Goal: Contribute content: Contribute content

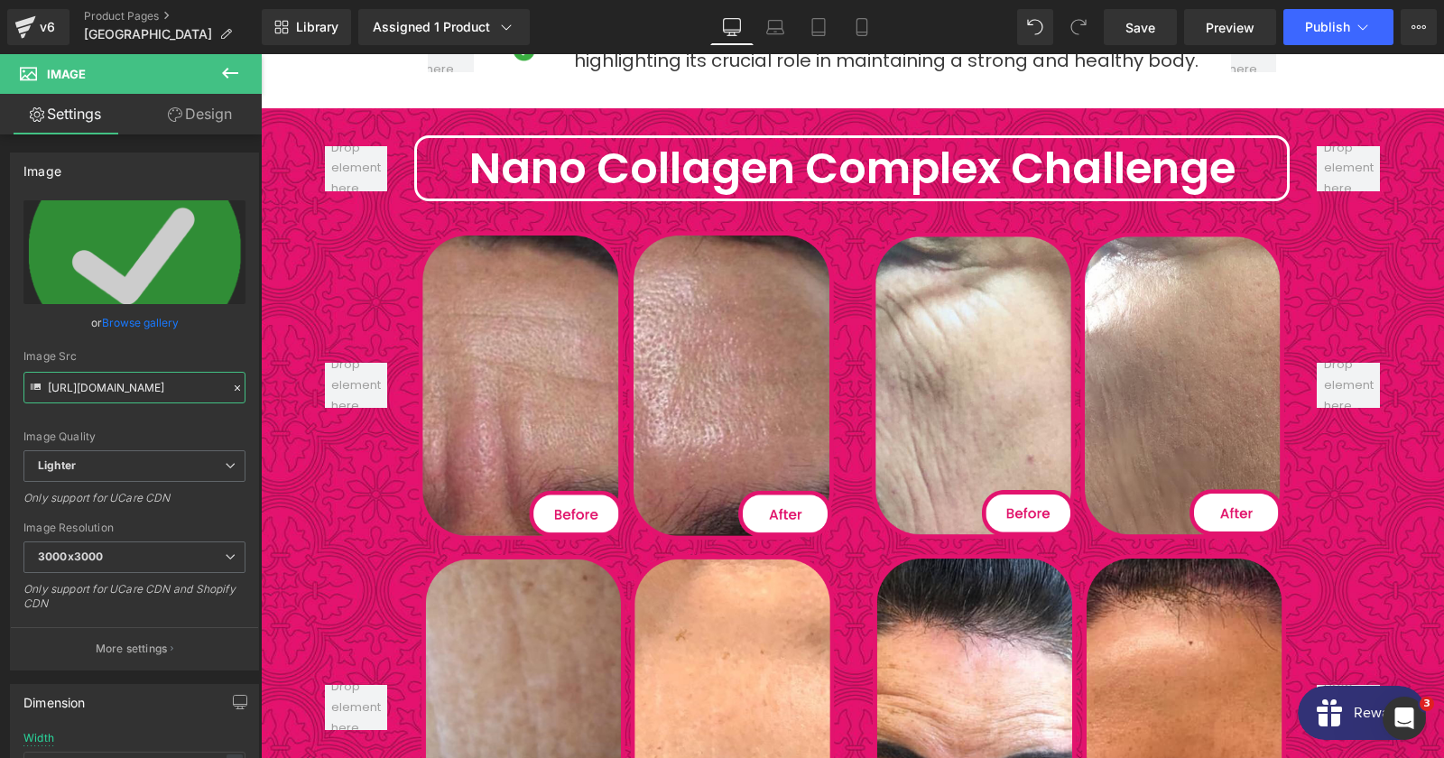
scroll to position [3606, 0]
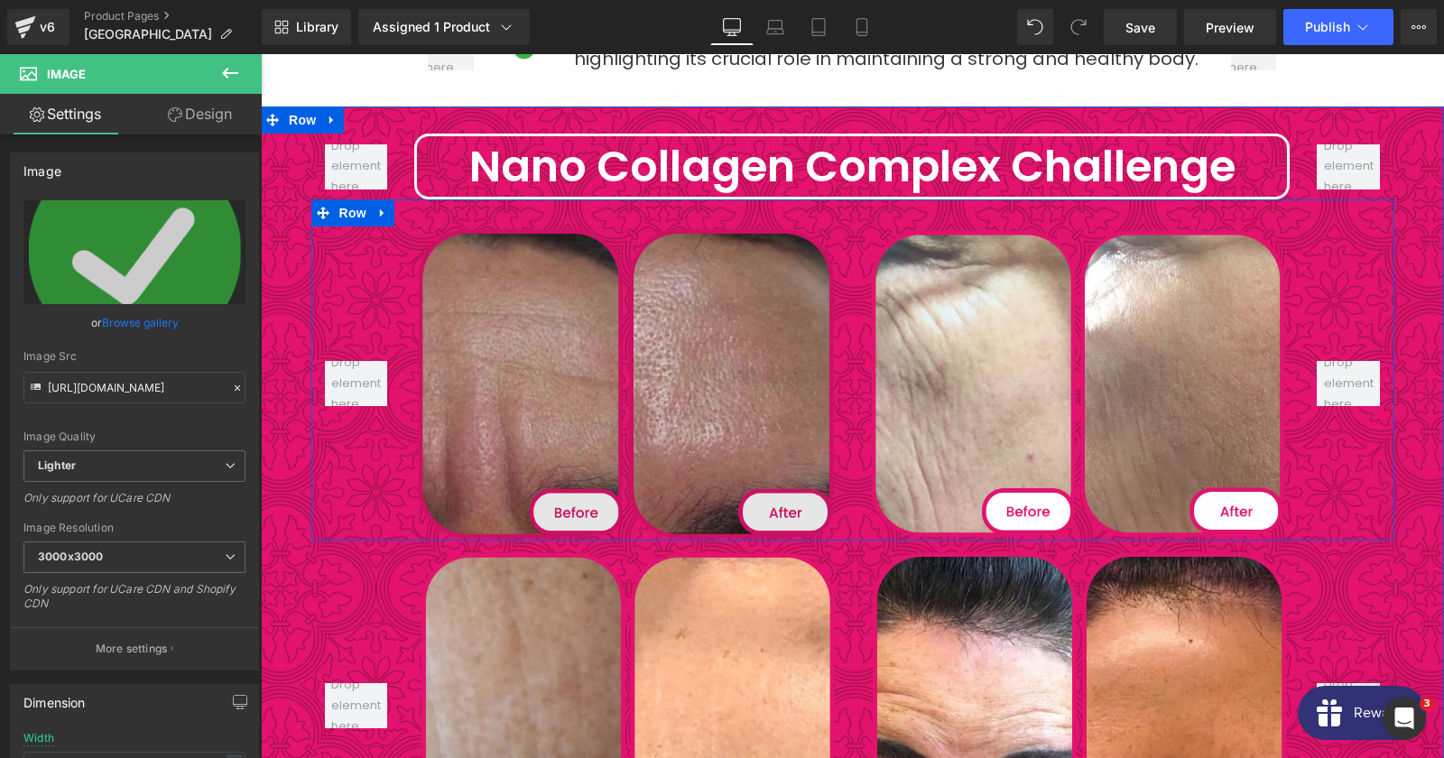
click at [707, 319] on img at bounding box center [626, 382] width 424 height 313
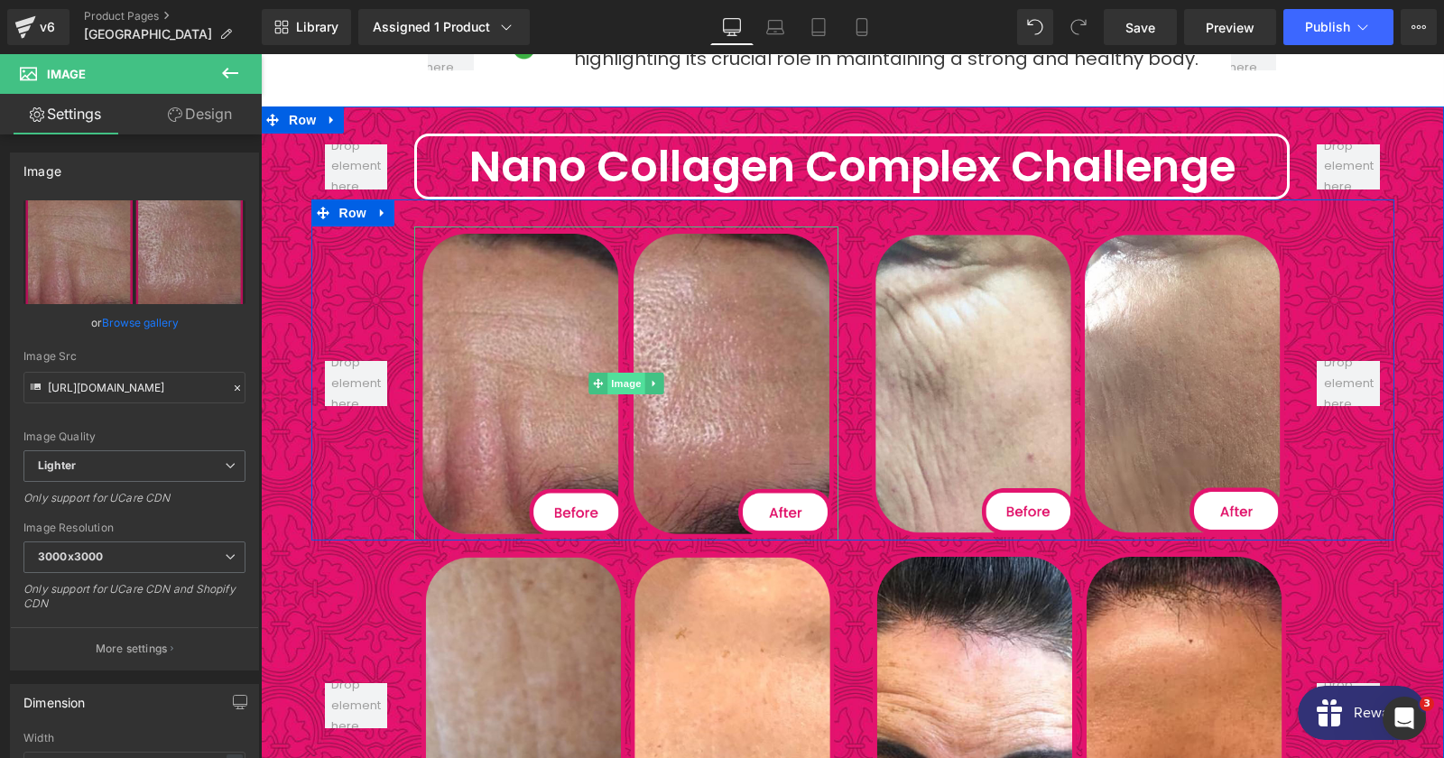
click at [624, 373] on span "Image" at bounding box center [627, 384] width 38 height 22
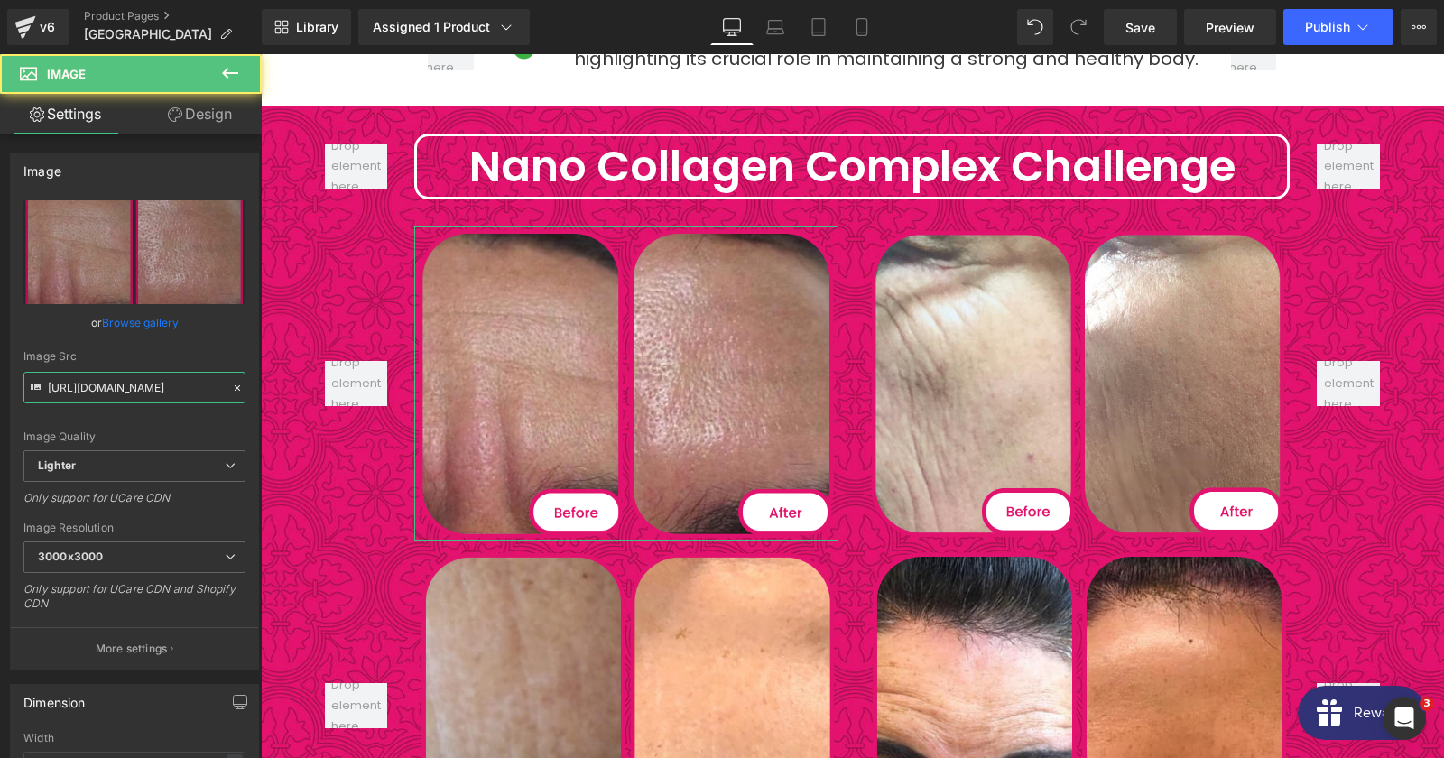
click at [137, 393] on input "[URL][DOMAIN_NAME]" at bounding box center [134, 388] width 222 height 32
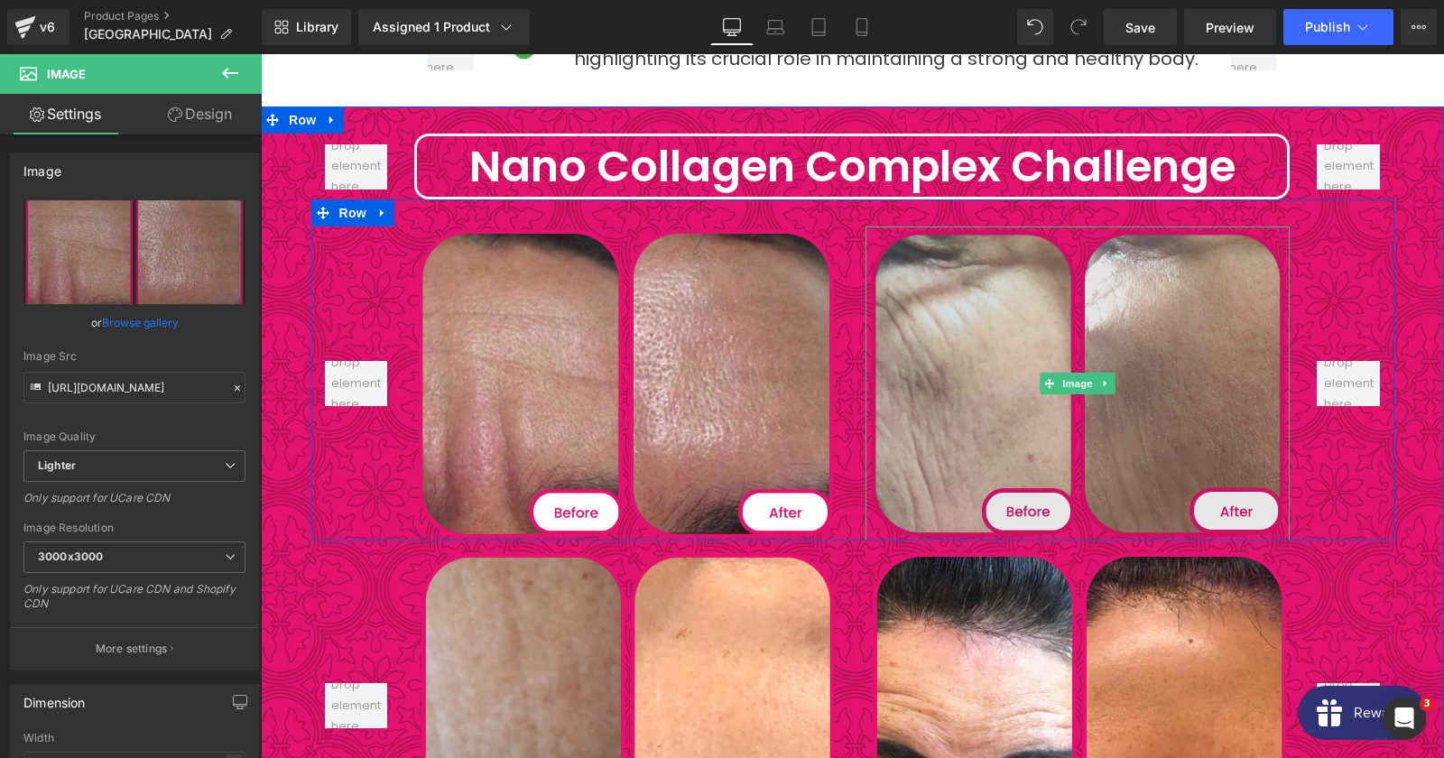
click at [1115, 237] on img at bounding box center [1077, 382] width 424 height 313
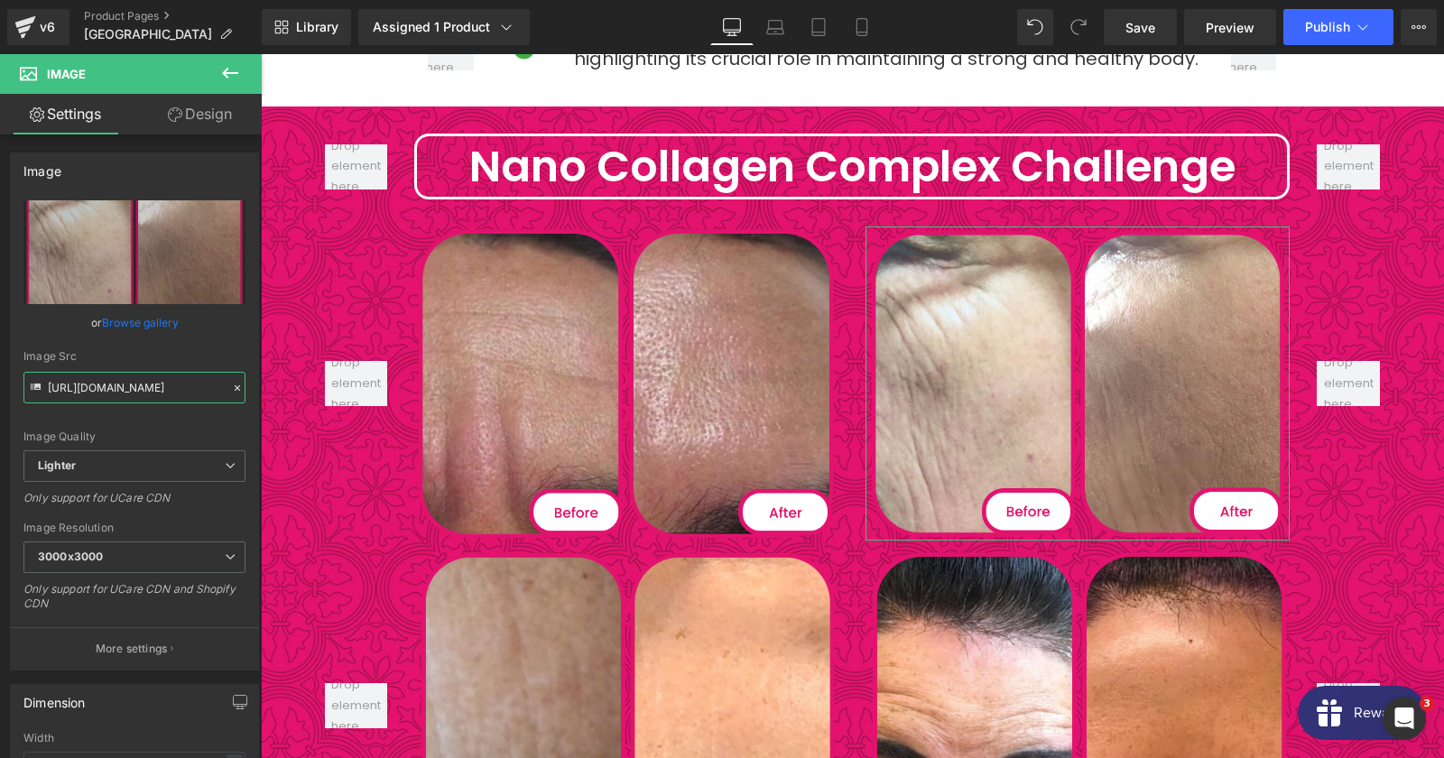
click at [100, 385] on input "[URL][DOMAIN_NAME]" at bounding box center [134, 388] width 222 height 32
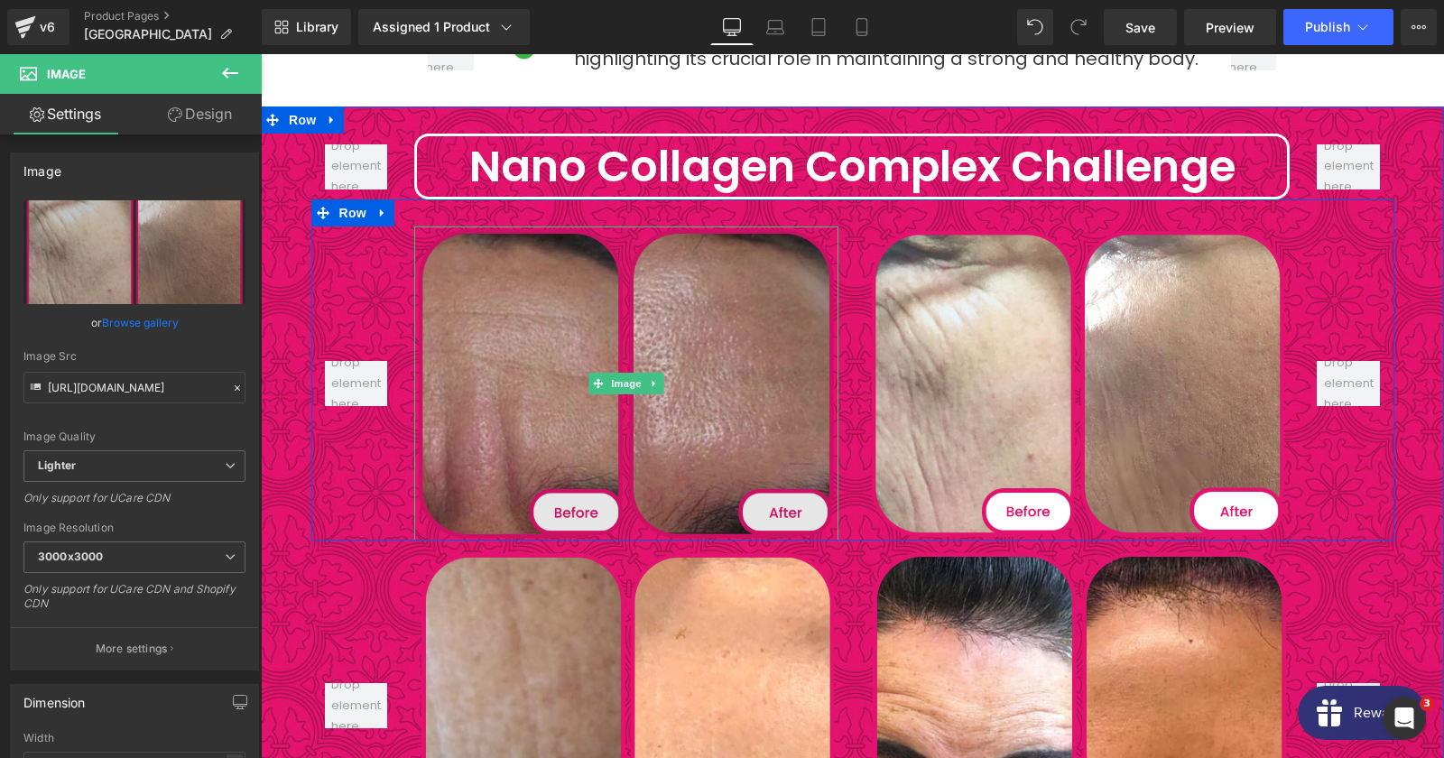
scroll to position [3874, 0]
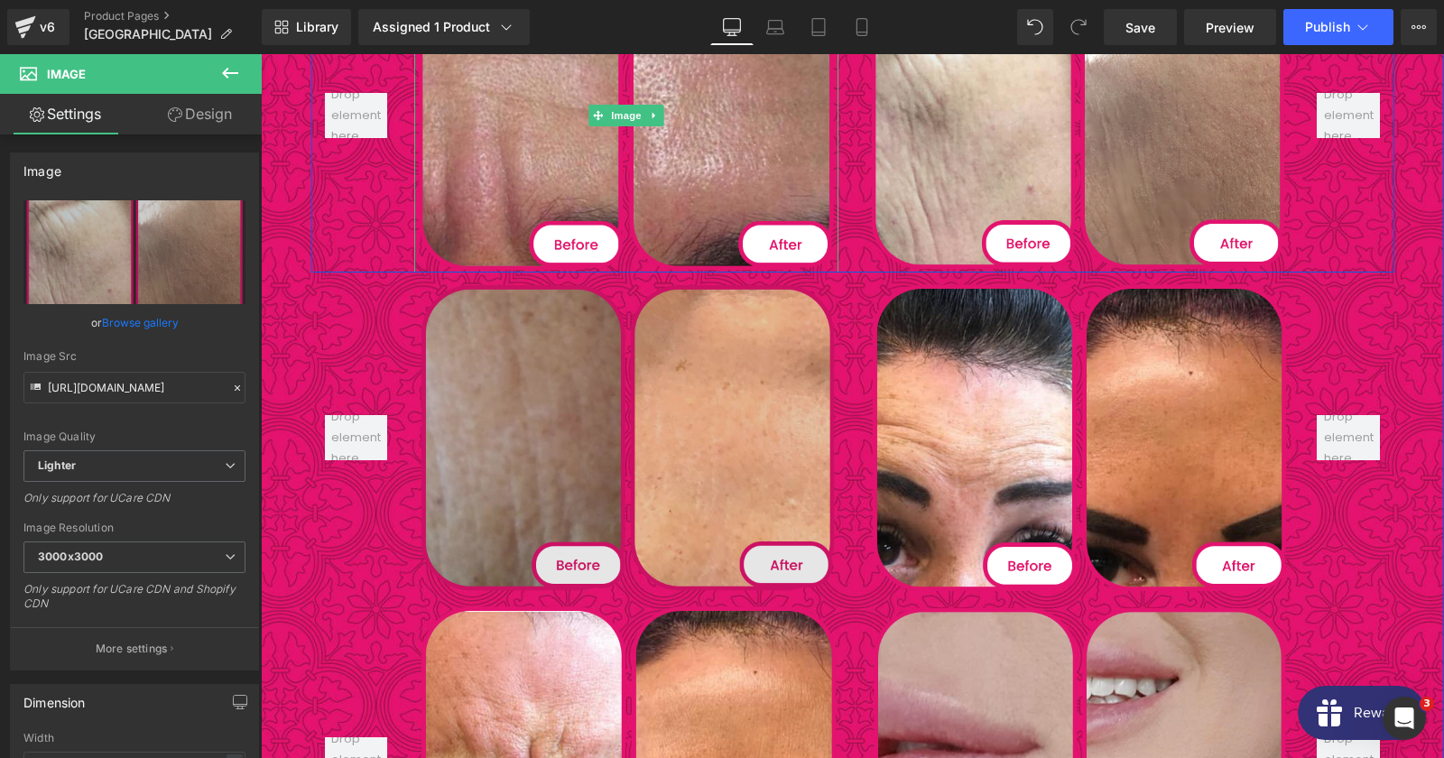
click at [602, 366] on div "Image" at bounding box center [626, 438] width 424 height 313
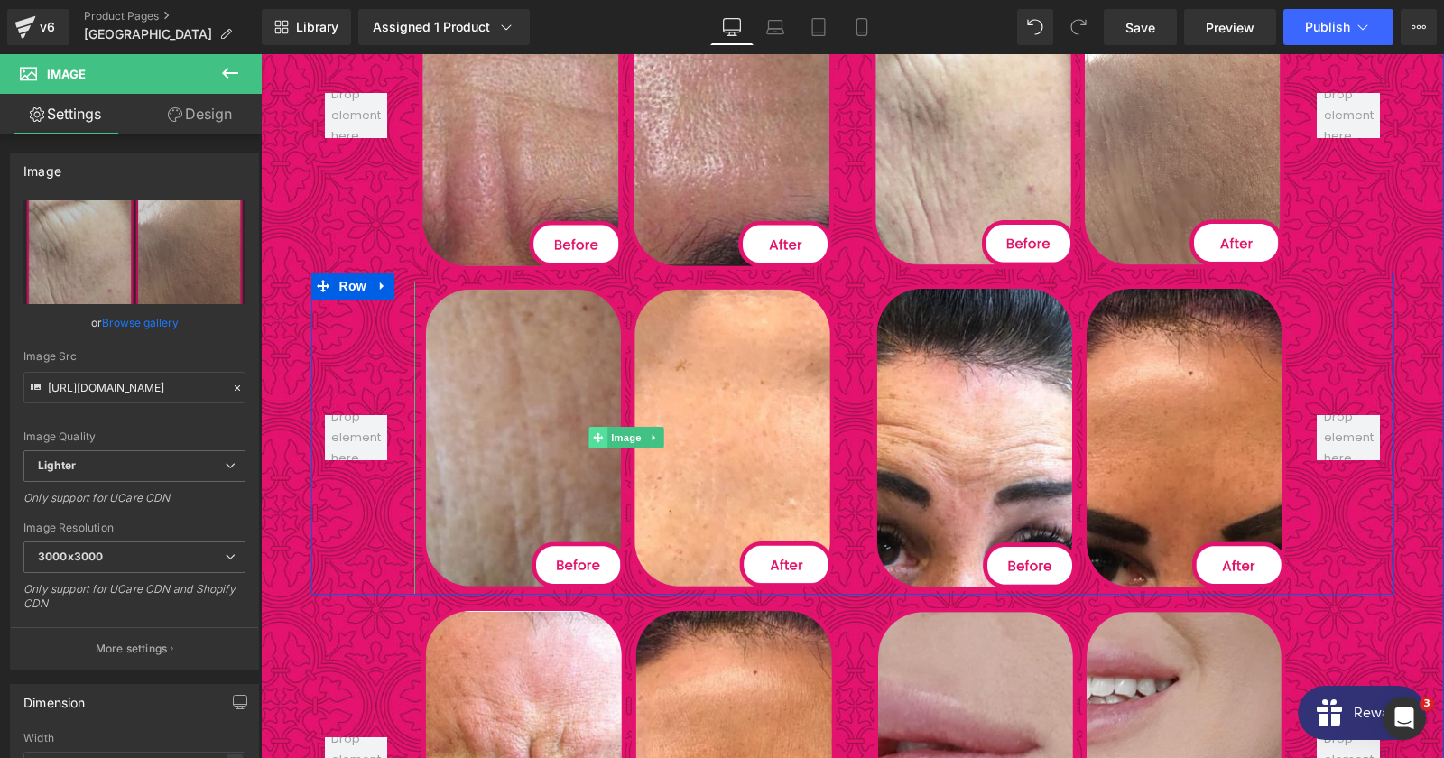
scroll to position [3898, 0]
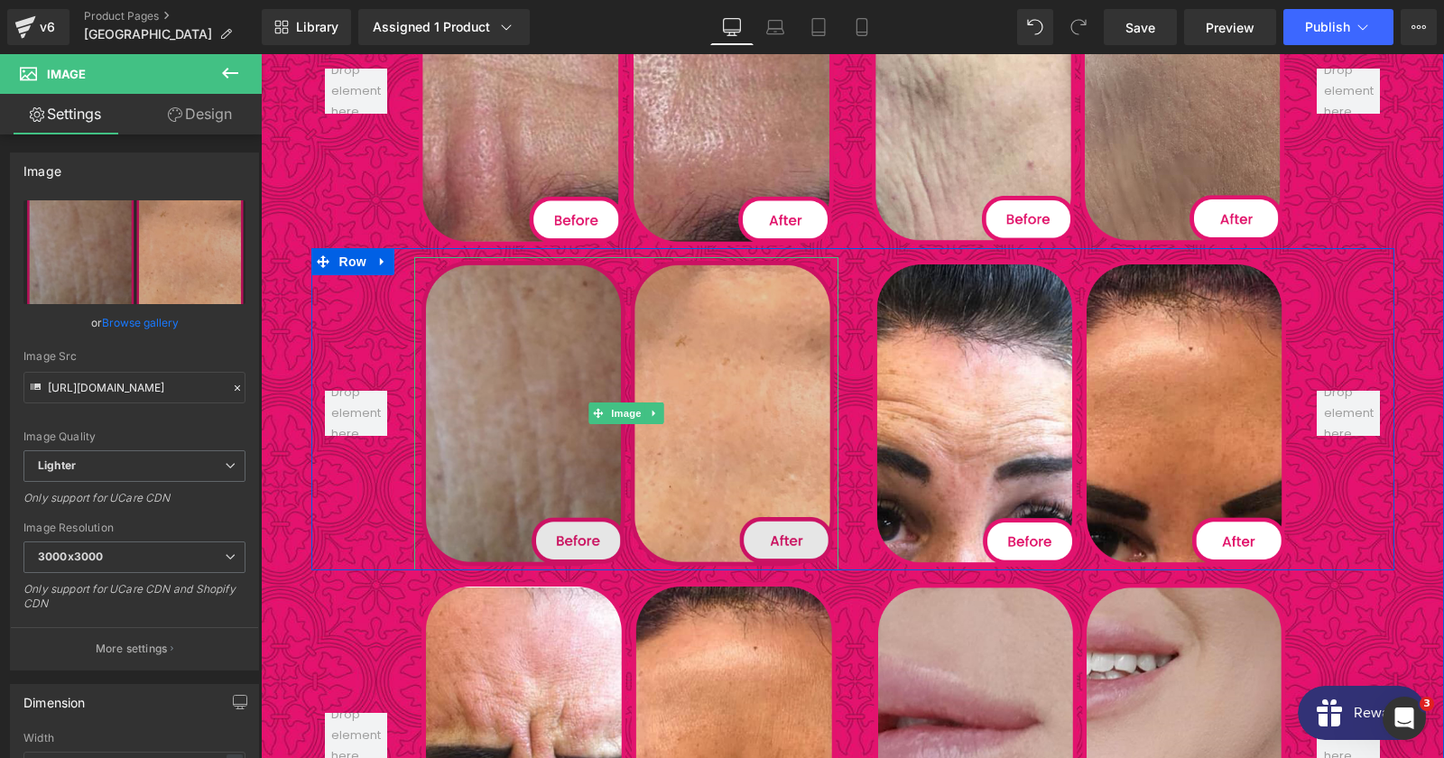
click at [513, 371] on img at bounding box center [626, 413] width 424 height 313
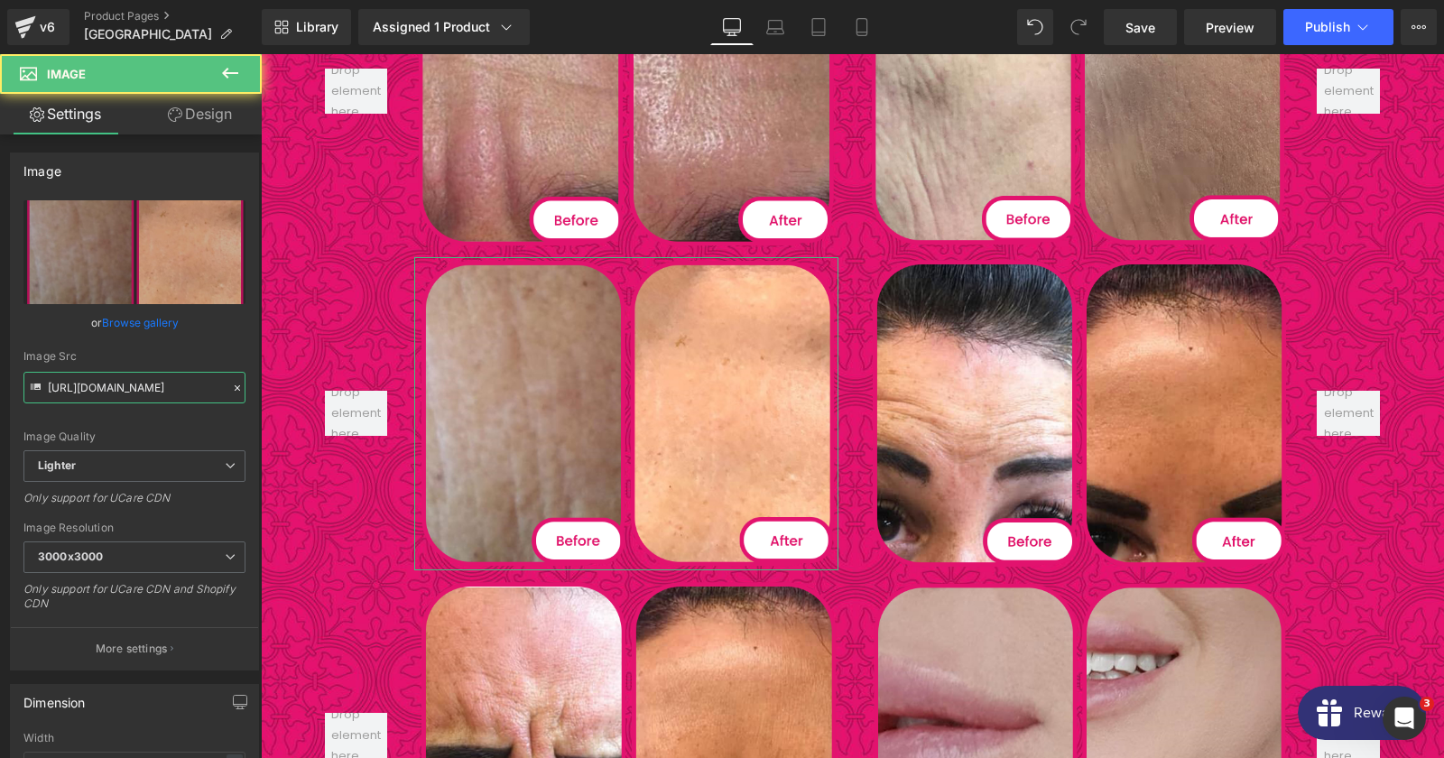
click at [144, 388] on input "[URL][DOMAIN_NAME]" at bounding box center [134, 388] width 222 height 32
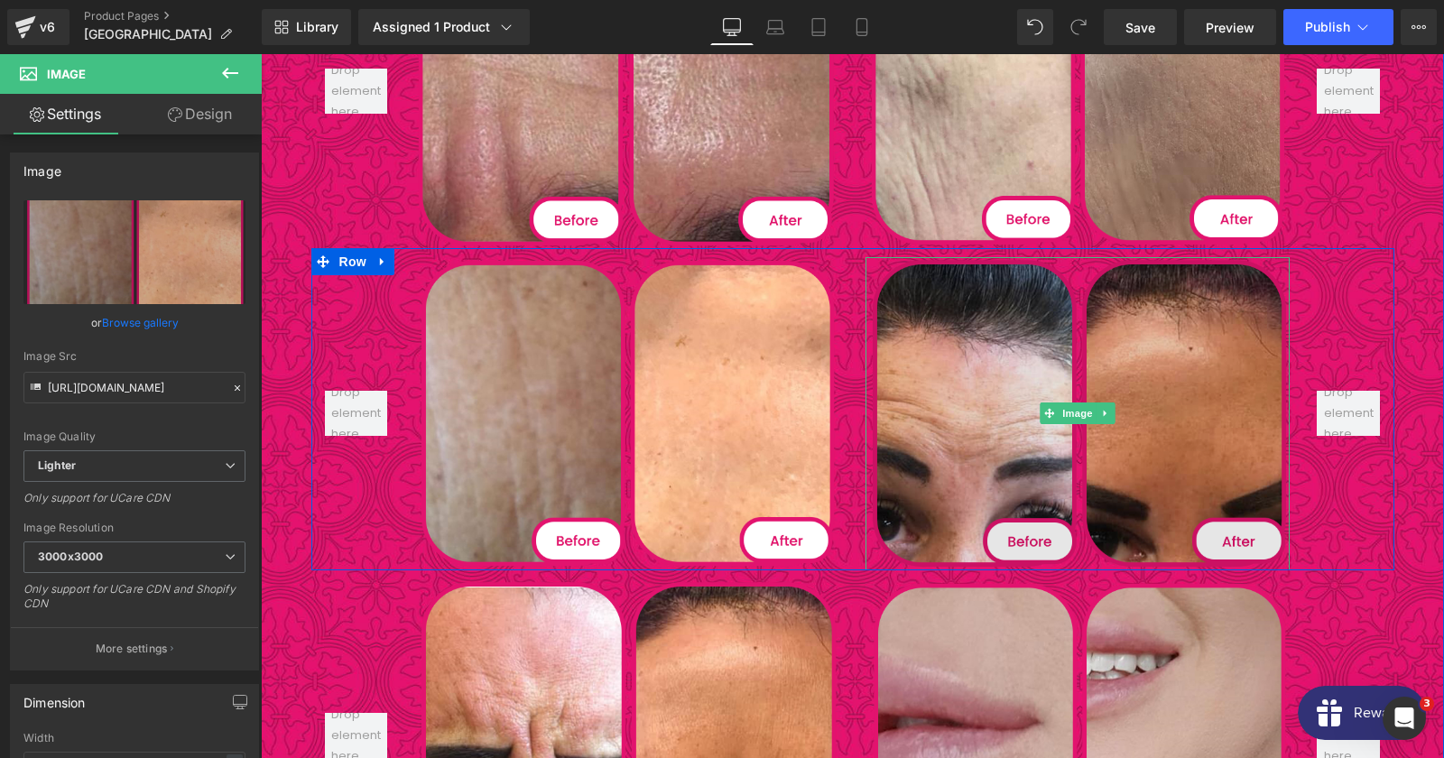
click at [1096, 314] on img at bounding box center [1077, 413] width 424 height 313
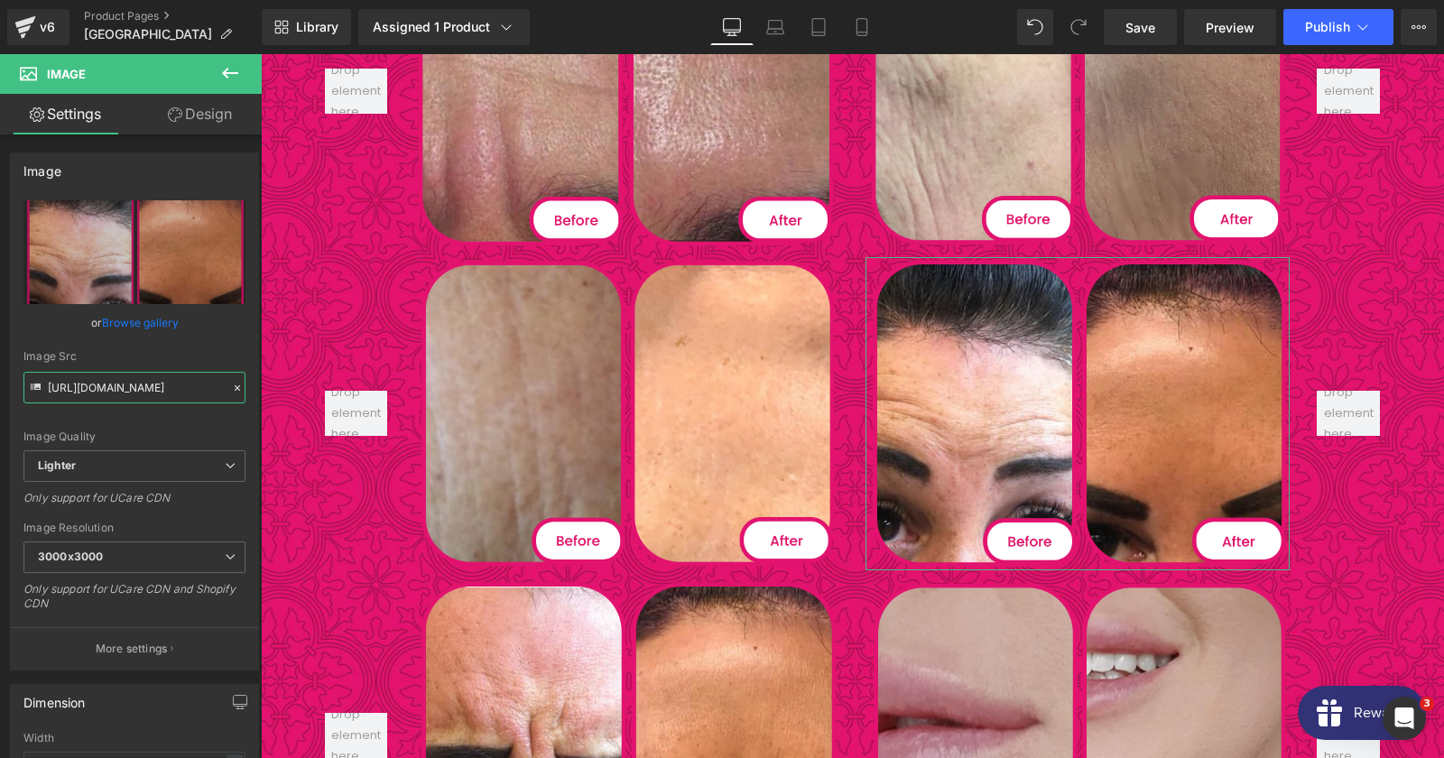
click at [124, 390] on input "[URL][DOMAIN_NAME]" at bounding box center [134, 388] width 222 height 32
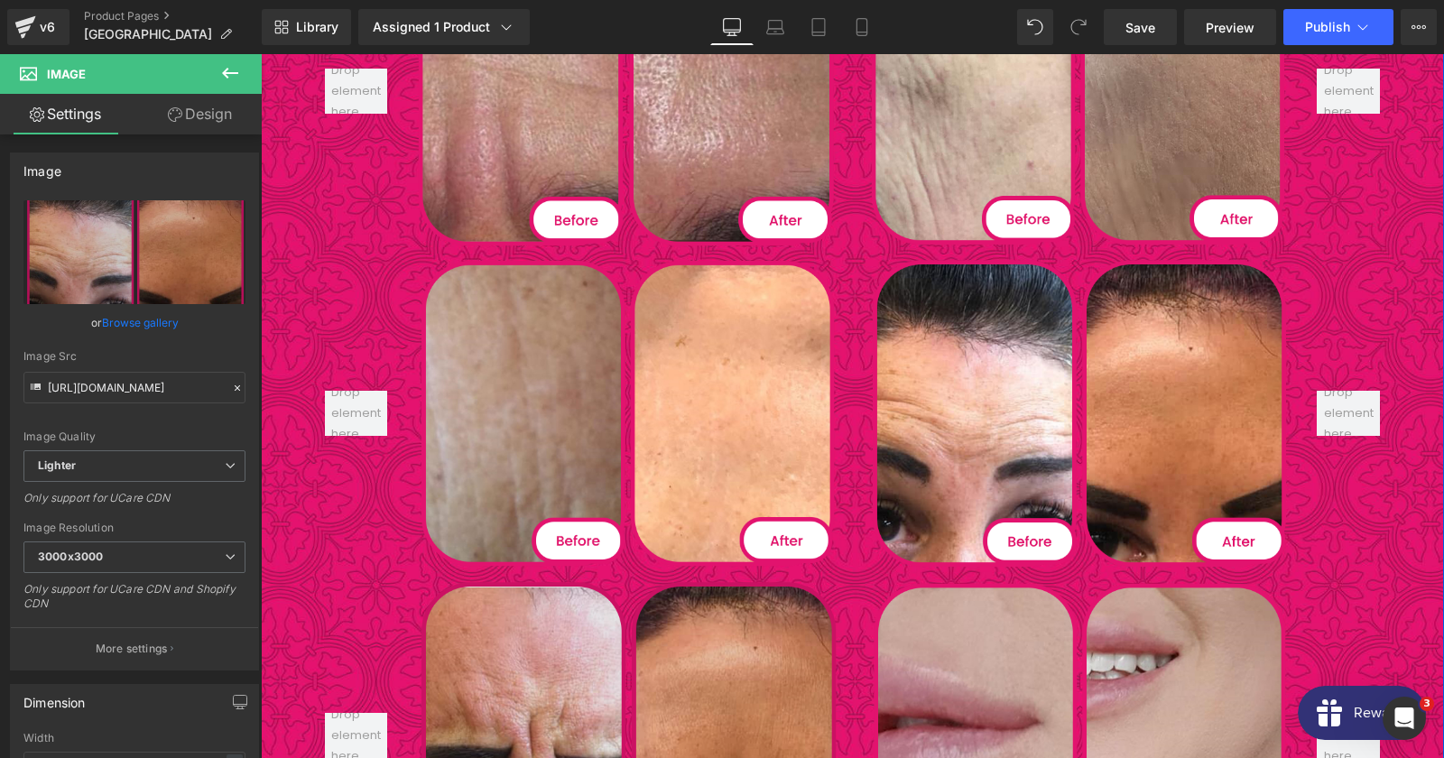
click at [557, 589] on img at bounding box center [626, 735] width 424 height 313
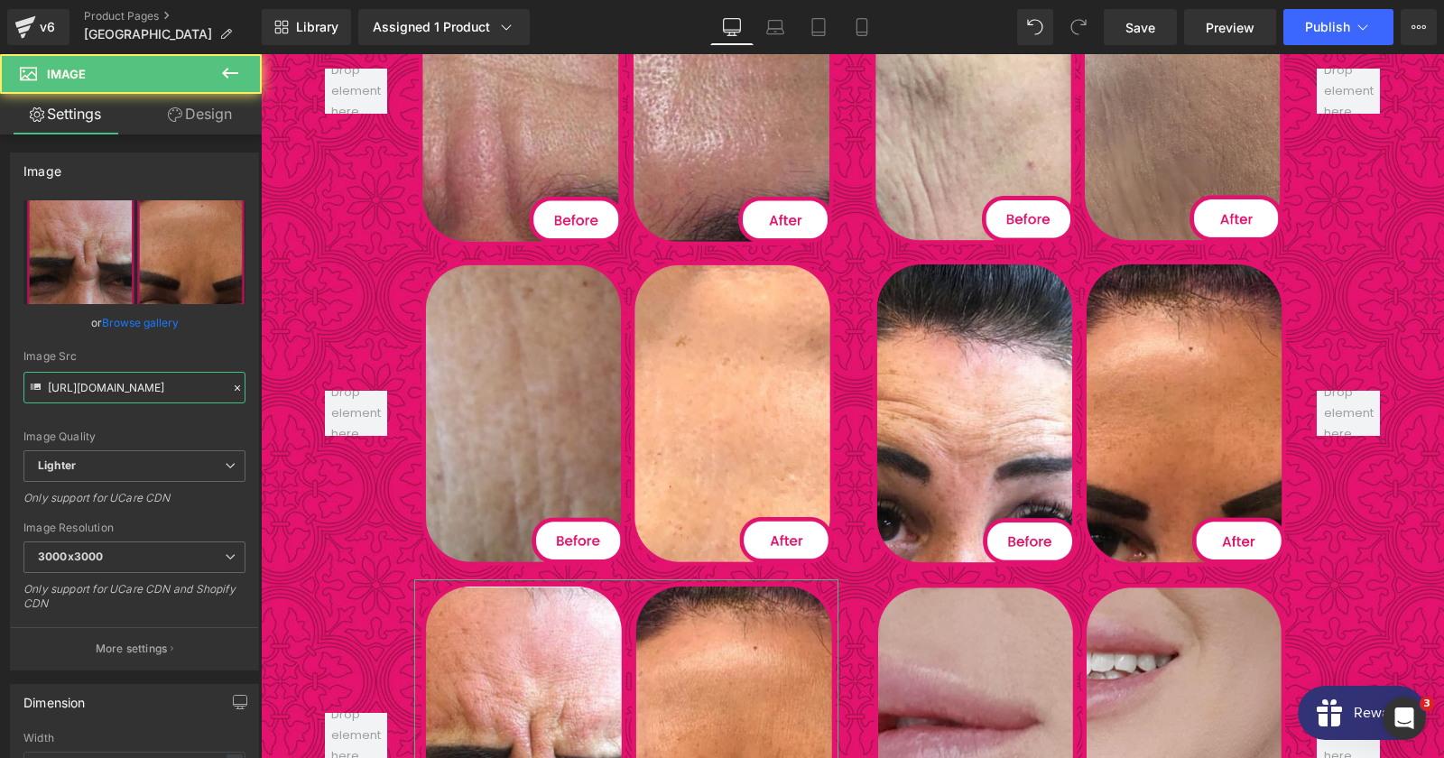
click at [118, 387] on input "[URL][DOMAIN_NAME]" at bounding box center [134, 388] width 222 height 32
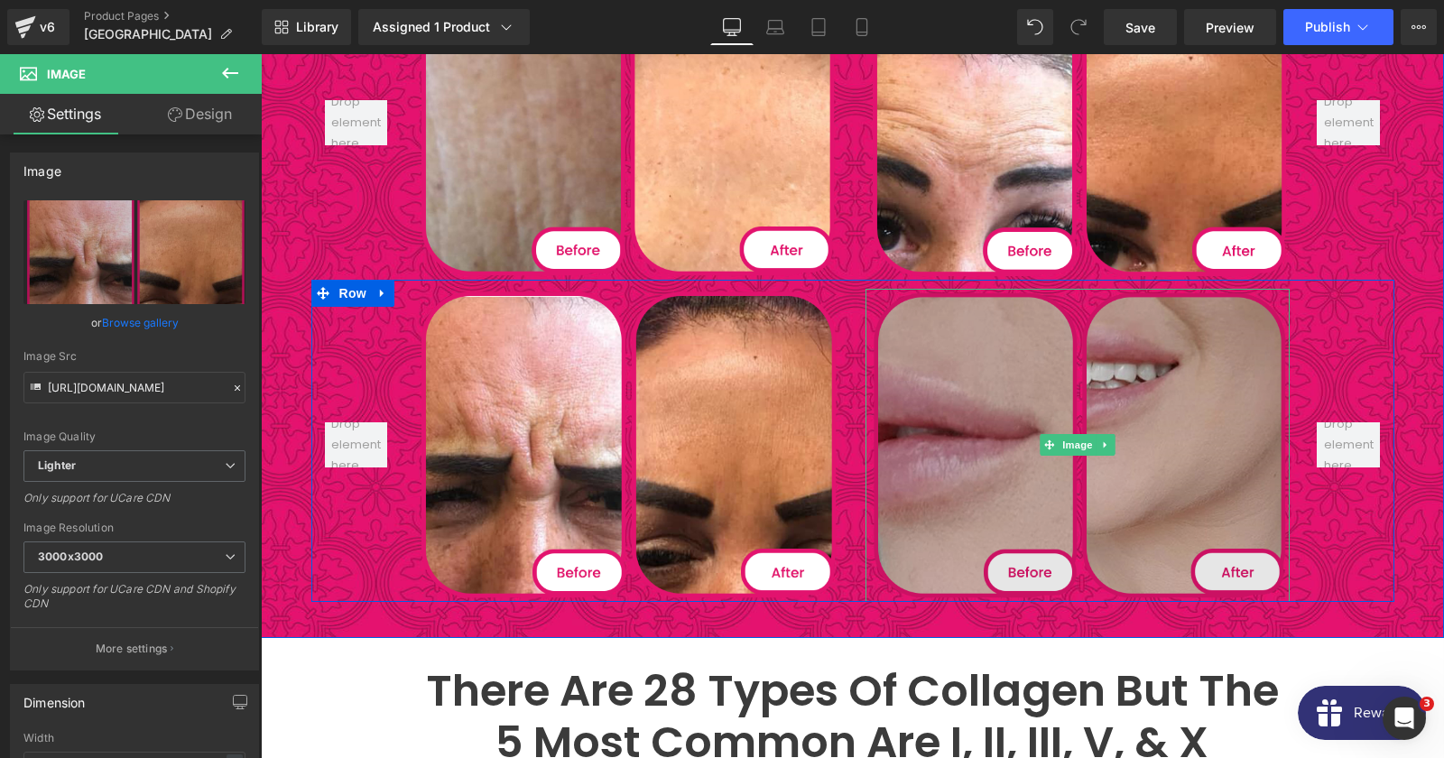
scroll to position [4190, 0]
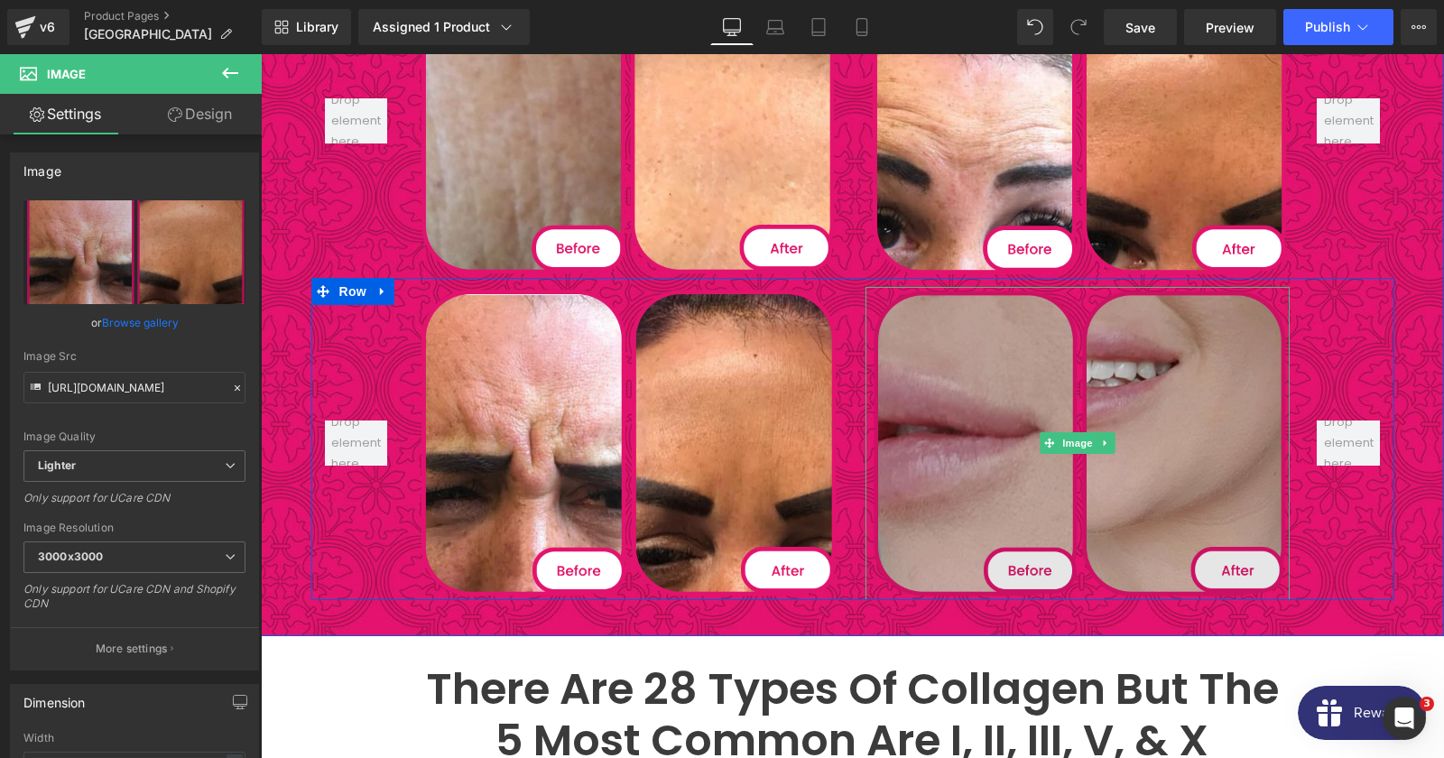
click at [962, 374] on img at bounding box center [1077, 443] width 424 height 313
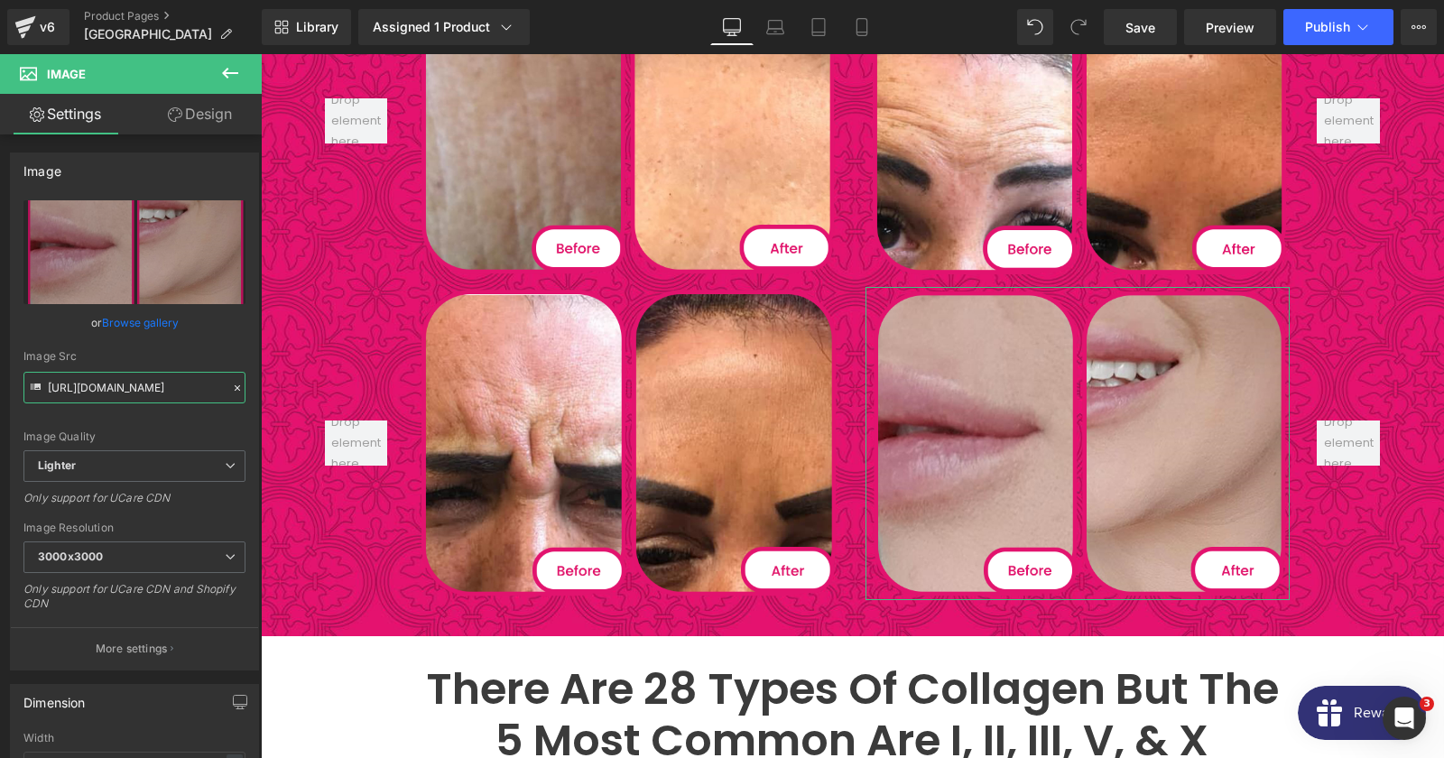
click at [104, 394] on input "[URL][DOMAIN_NAME]" at bounding box center [134, 388] width 222 height 32
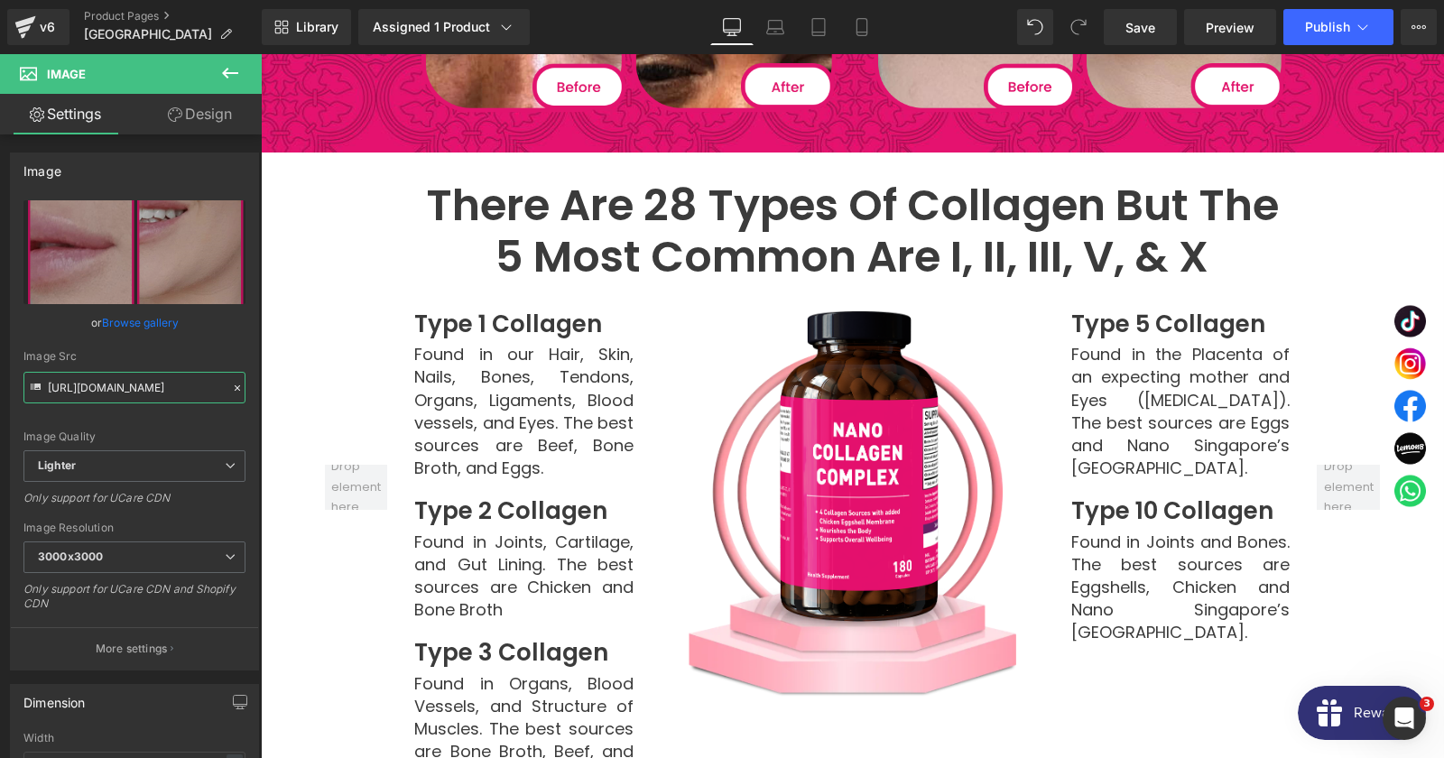
scroll to position [4678, 0]
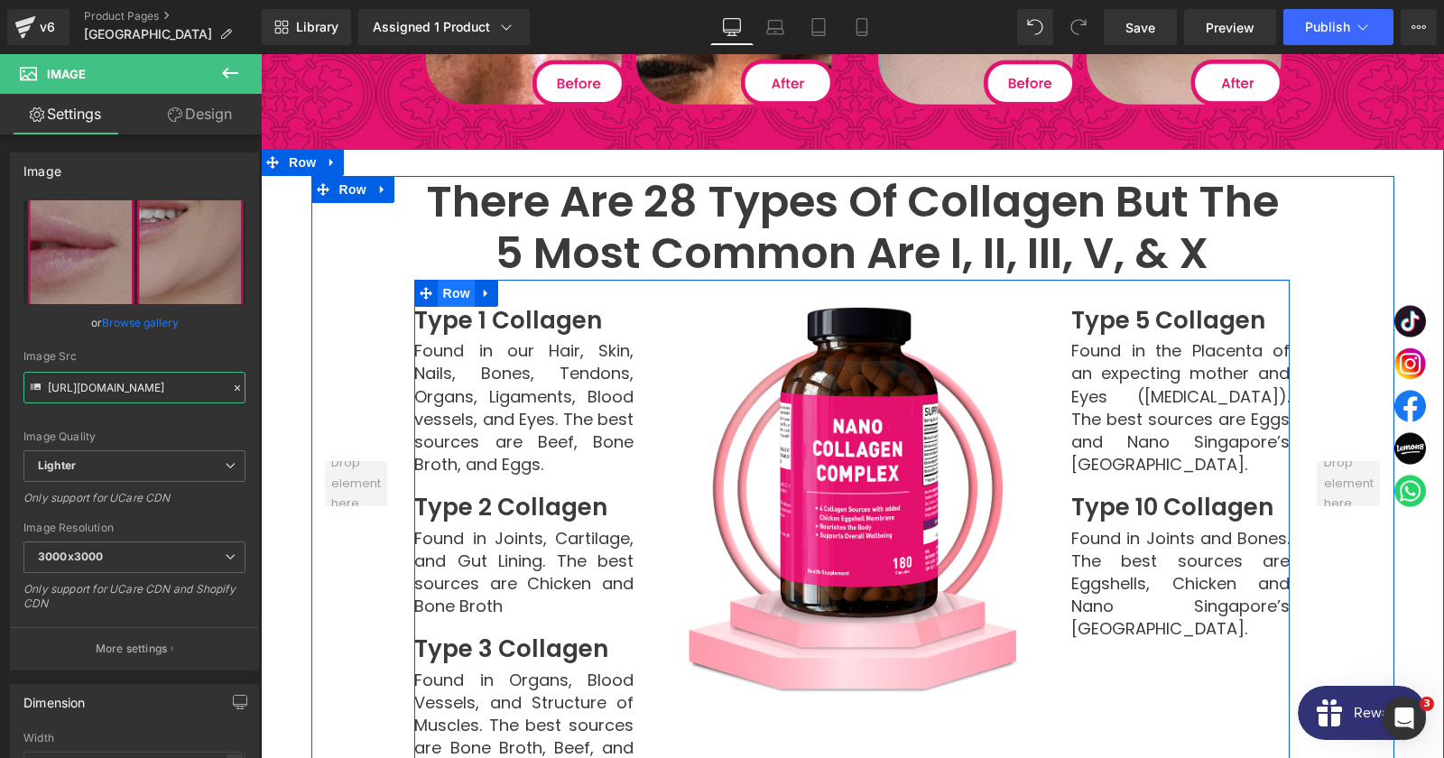
click at [457, 280] on span "Row" at bounding box center [456, 293] width 36 height 27
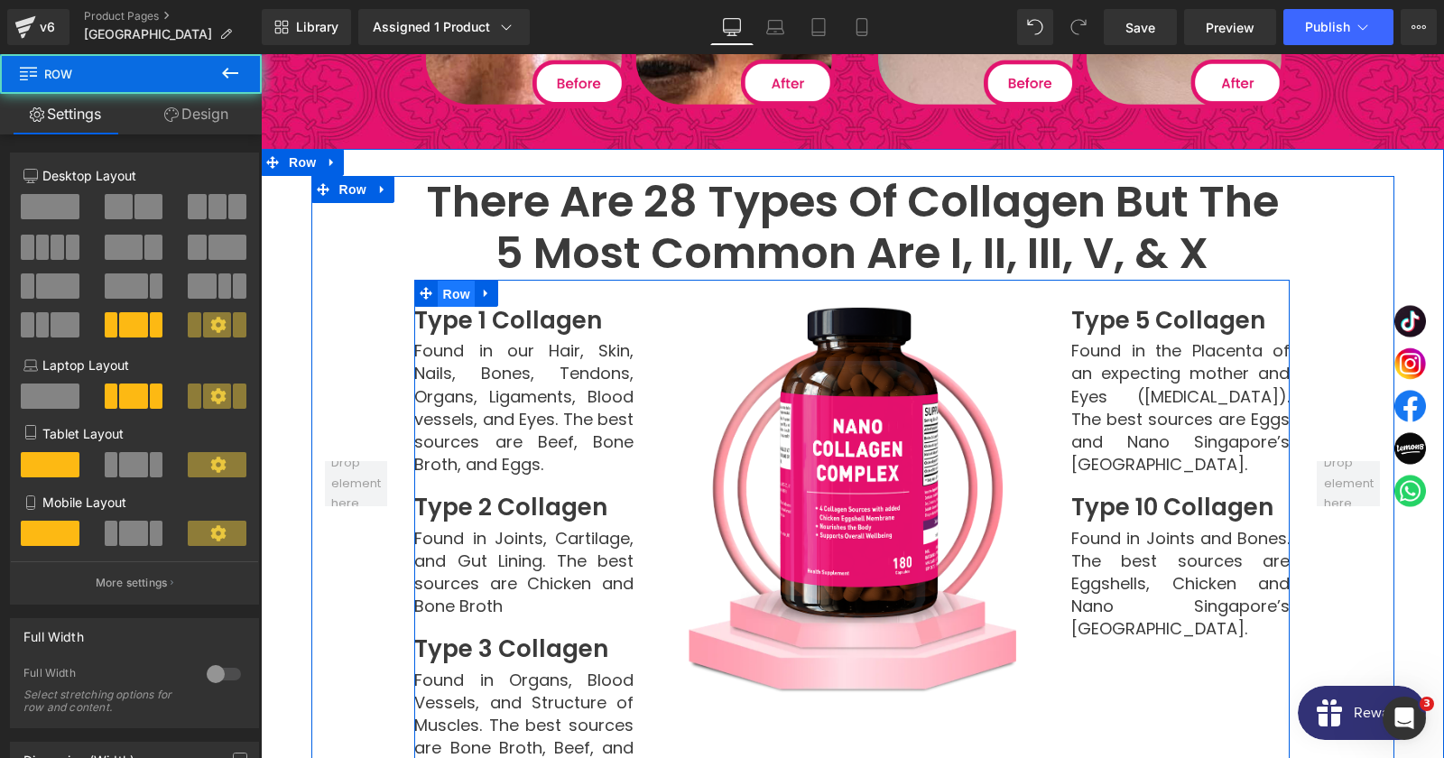
scroll to position [22, 0]
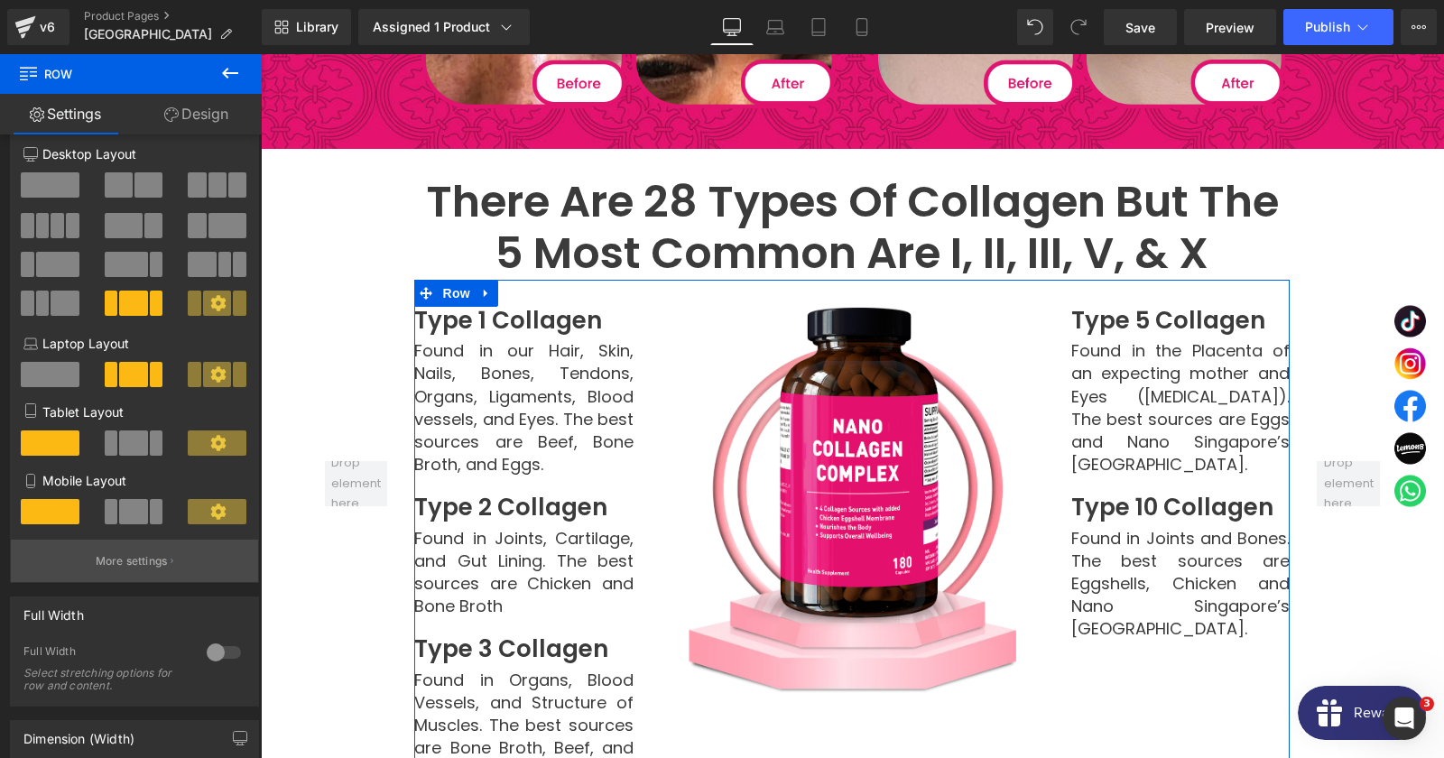
click at [115, 569] on p "More settings" at bounding box center [132, 561] width 72 height 16
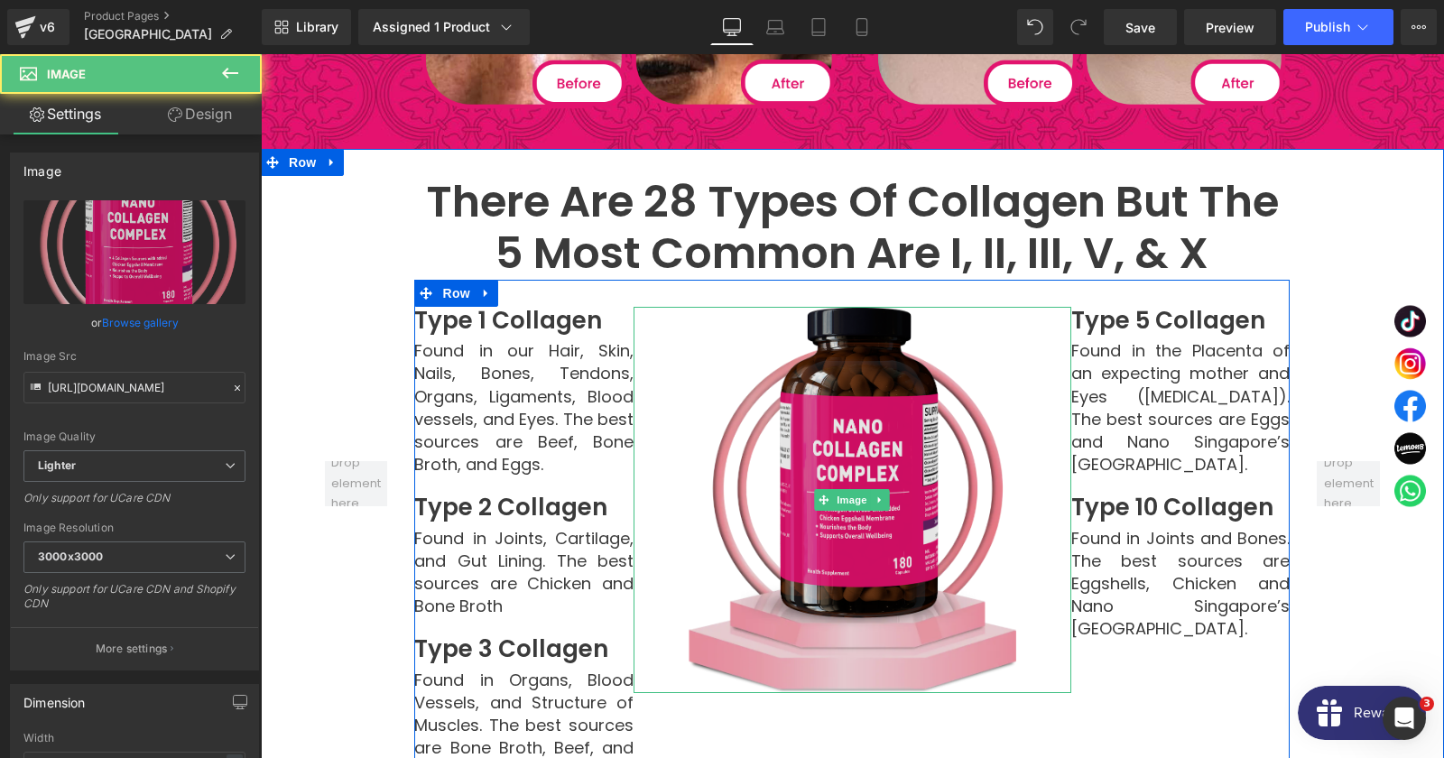
click at [858, 385] on img at bounding box center [852, 500] width 328 height 386
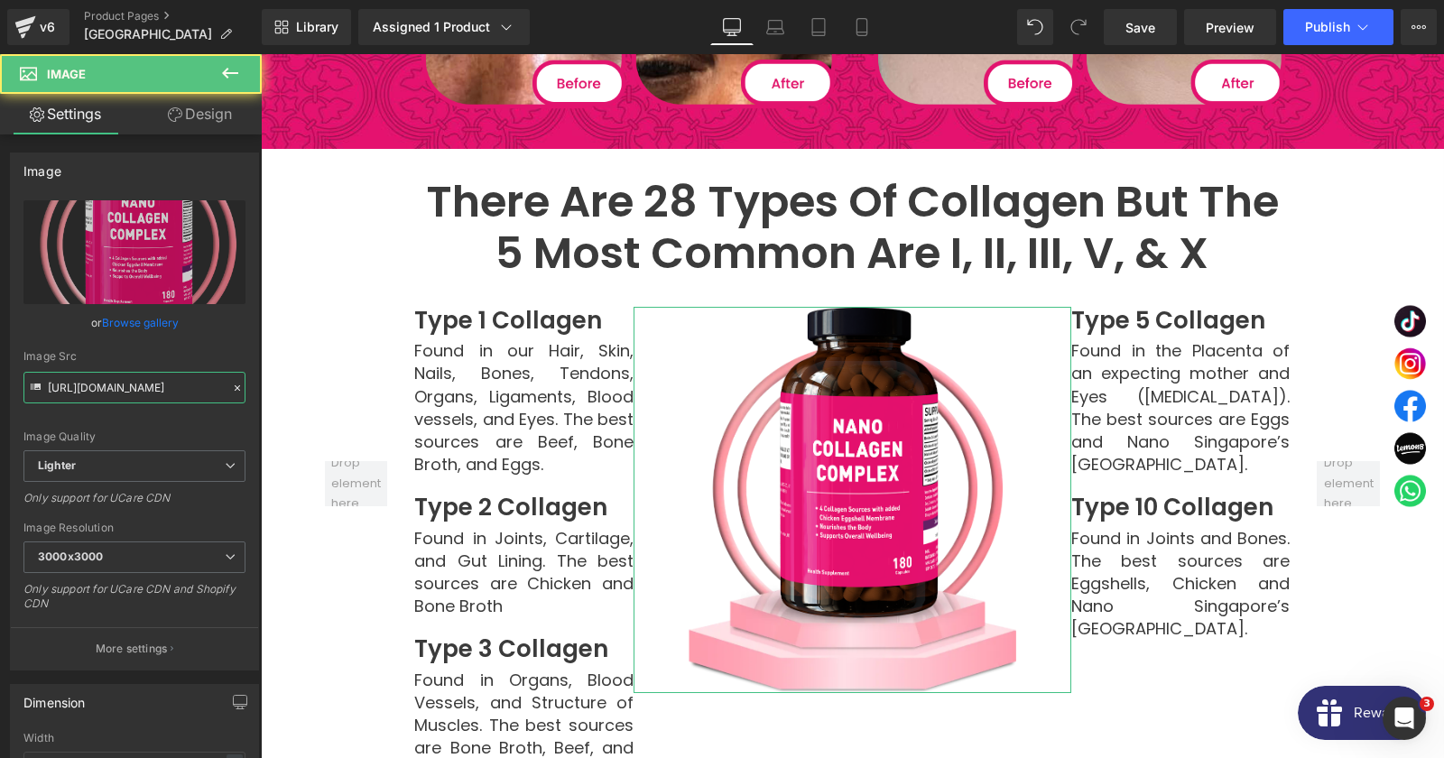
click at [175, 392] on input "[URL][DOMAIN_NAME]" at bounding box center [134, 388] width 222 height 32
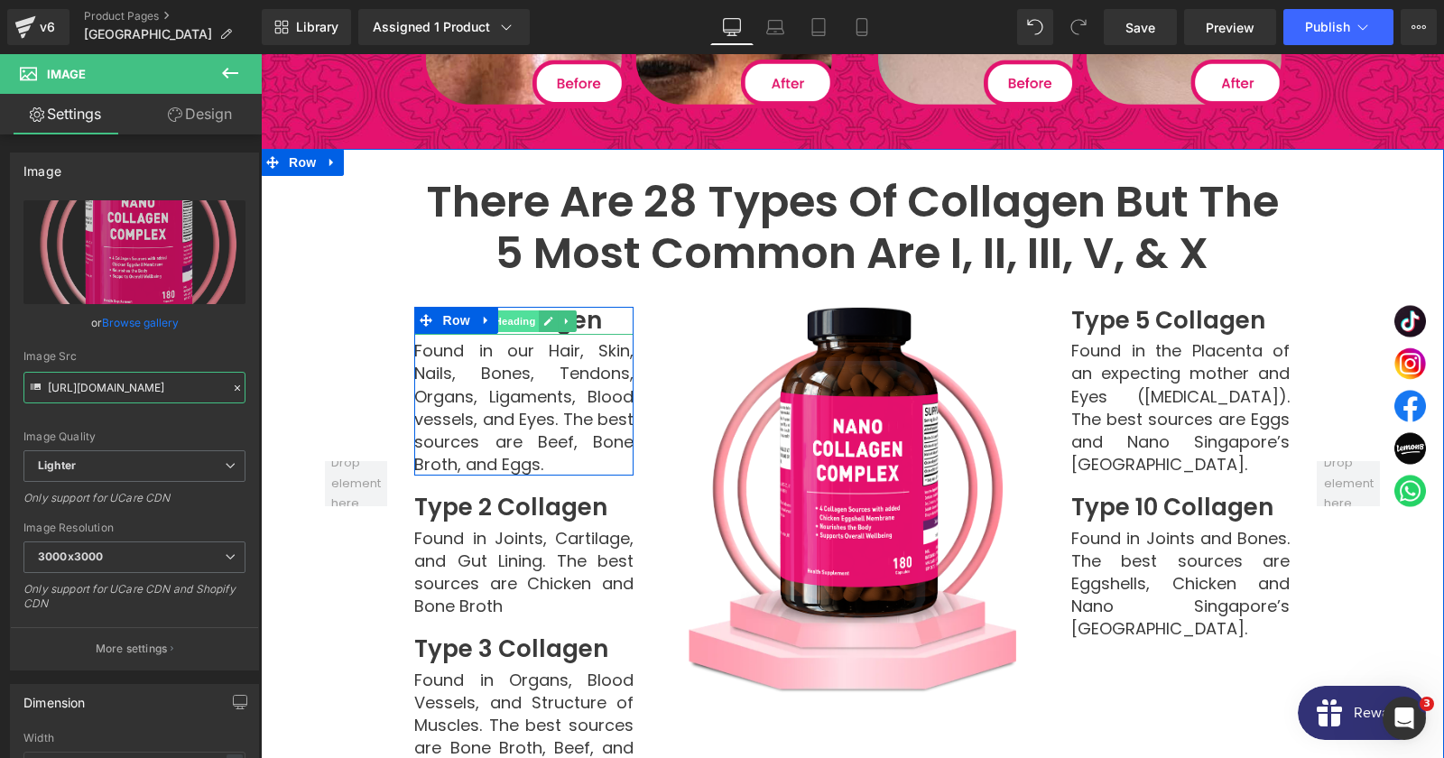
click at [531, 310] on span "Heading" at bounding box center [514, 321] width 49 height 22
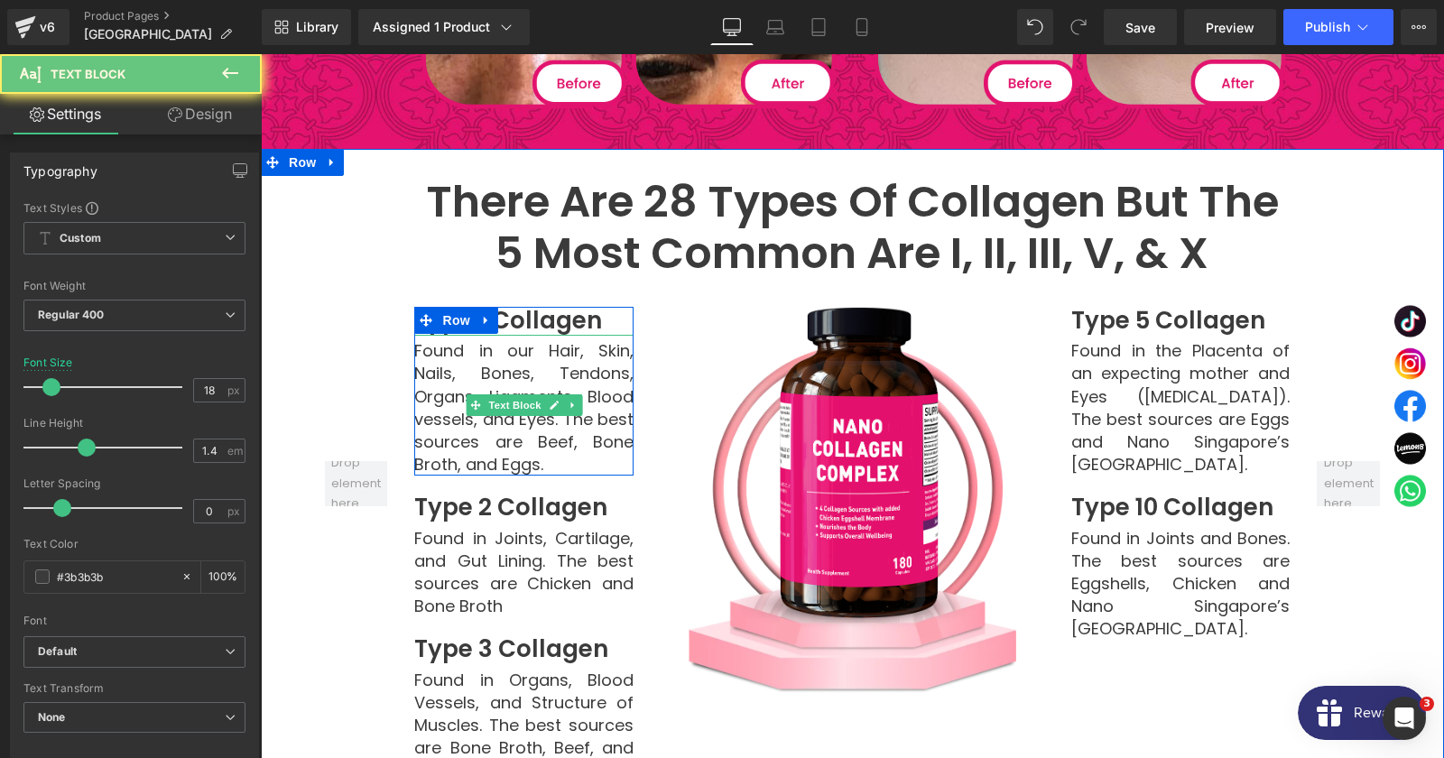
click at [525, 339] on p "Found in our Hair, Skin, Nails, Bones, Tendons, Organs, Ligaments, Blood vessel…" at bounding box center [523, 407] width 218 height 136
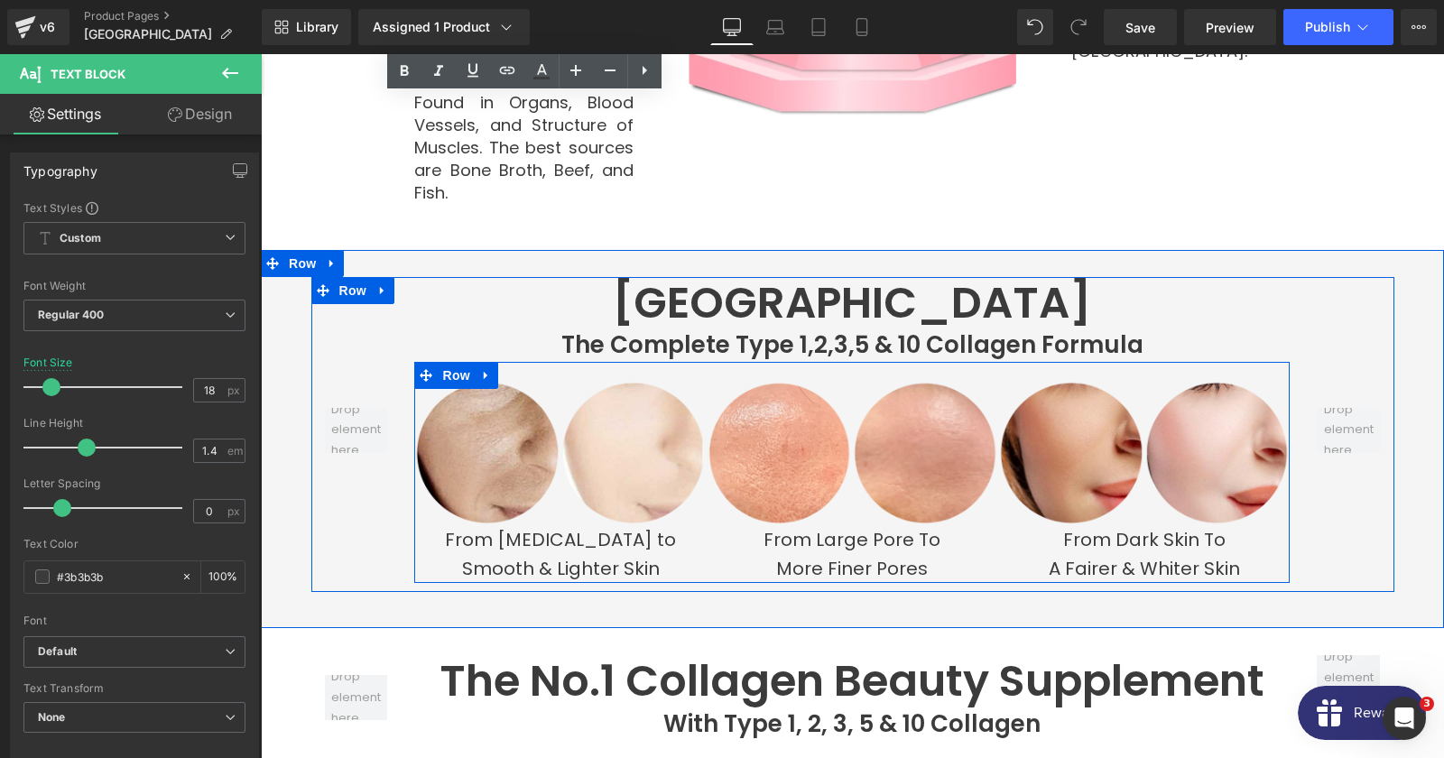
scroll to position [5262, 0]
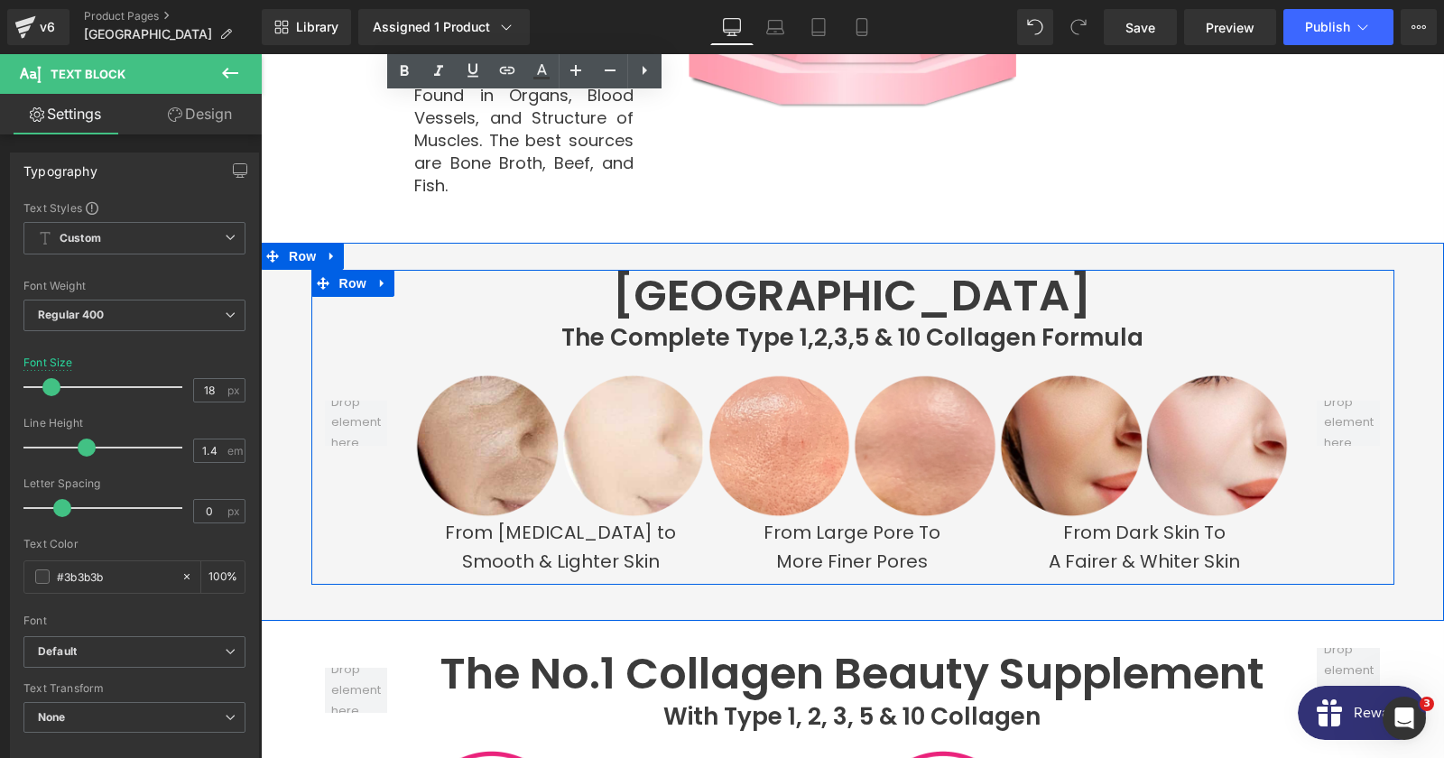
click at [485, 435] on span "Image" at bounding box center [488, 446] width 38 height 22
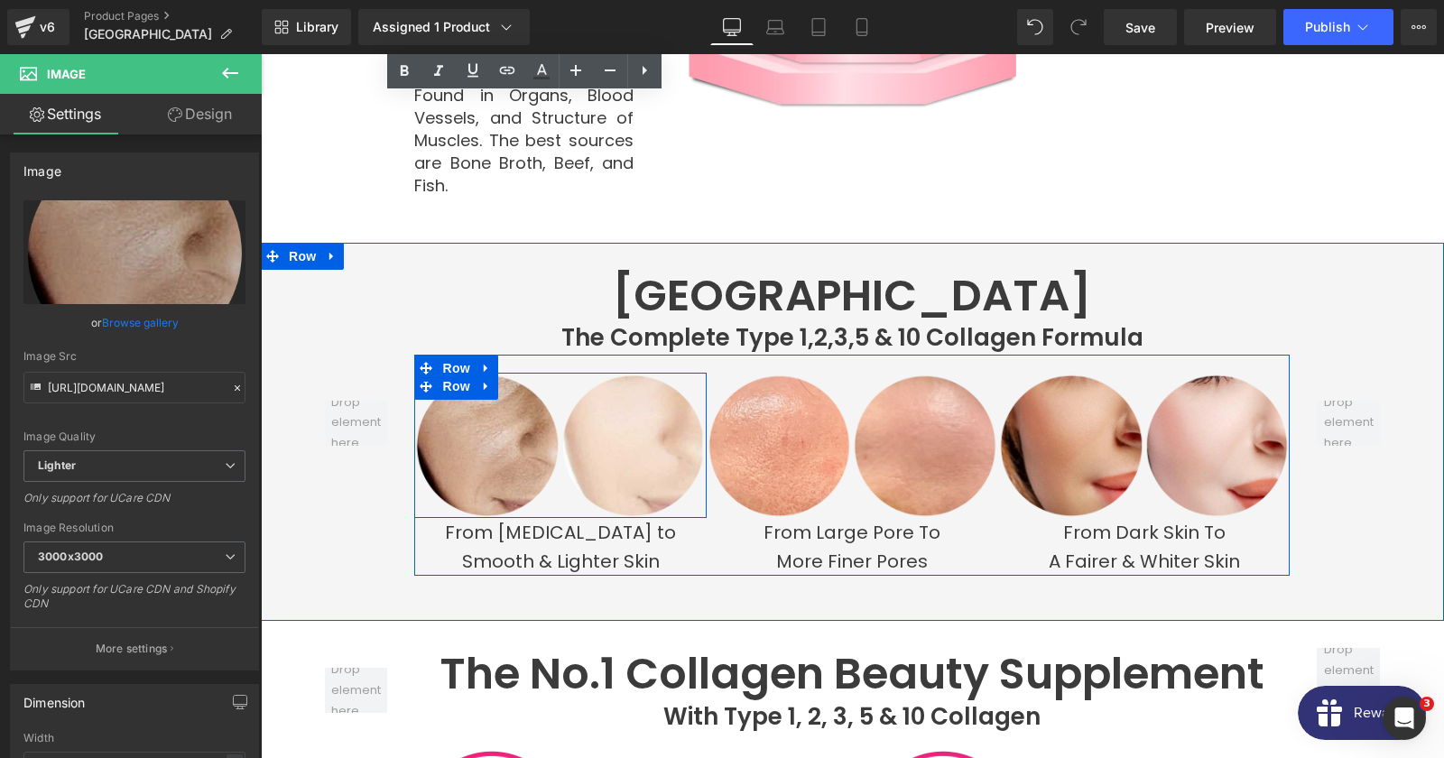
click at [476, 435] on span "Image" at bounding box center [488, 446] width 38 height 22
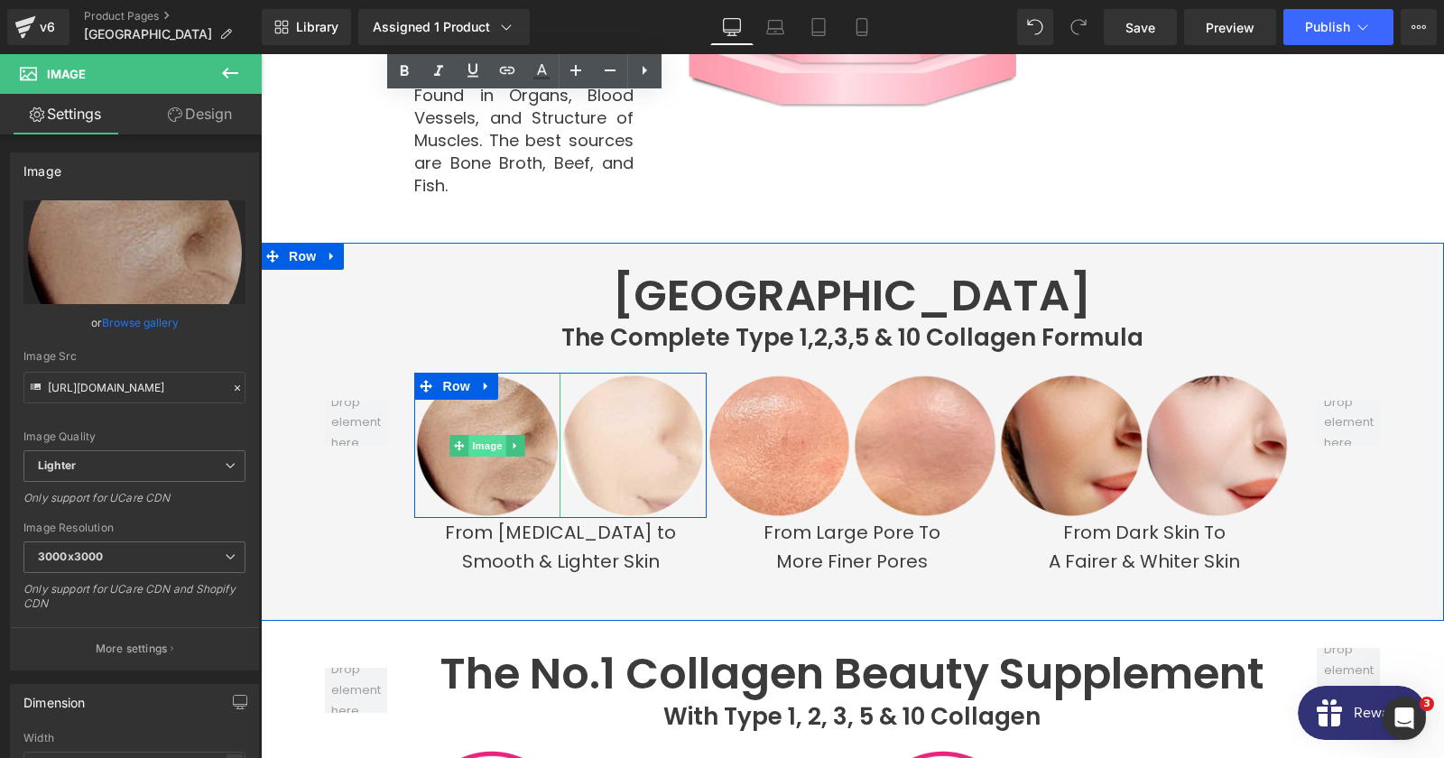
click at [477, 435] on span "Image" at bounding box center [488, 446] width 38 height 22
click at [495, 435] on span "Image" at bounding box center [488, 446] width 38 height 22
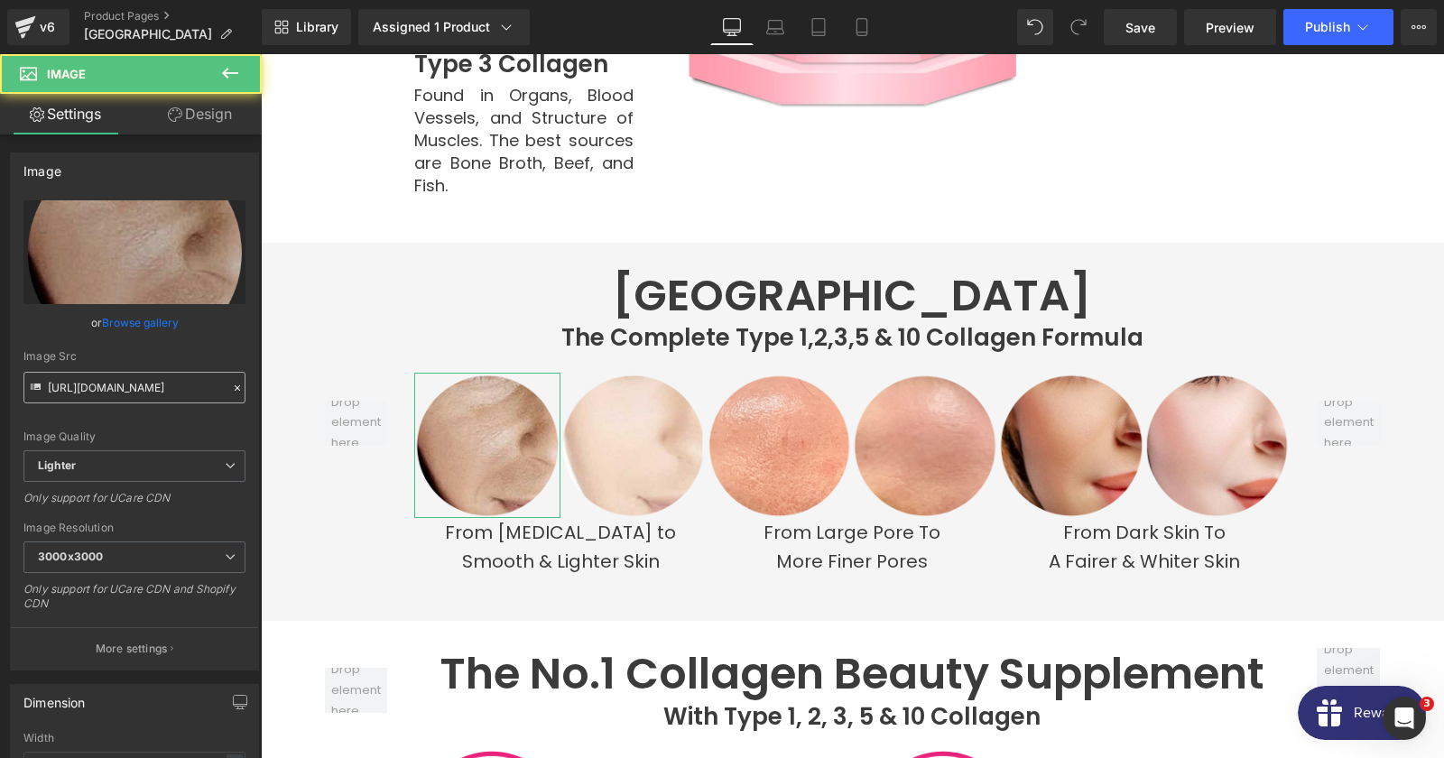
click at [156, 391] on input "[URL][DOMAIN_NAME]" at bounding box center [134, 388] width 222 height 32
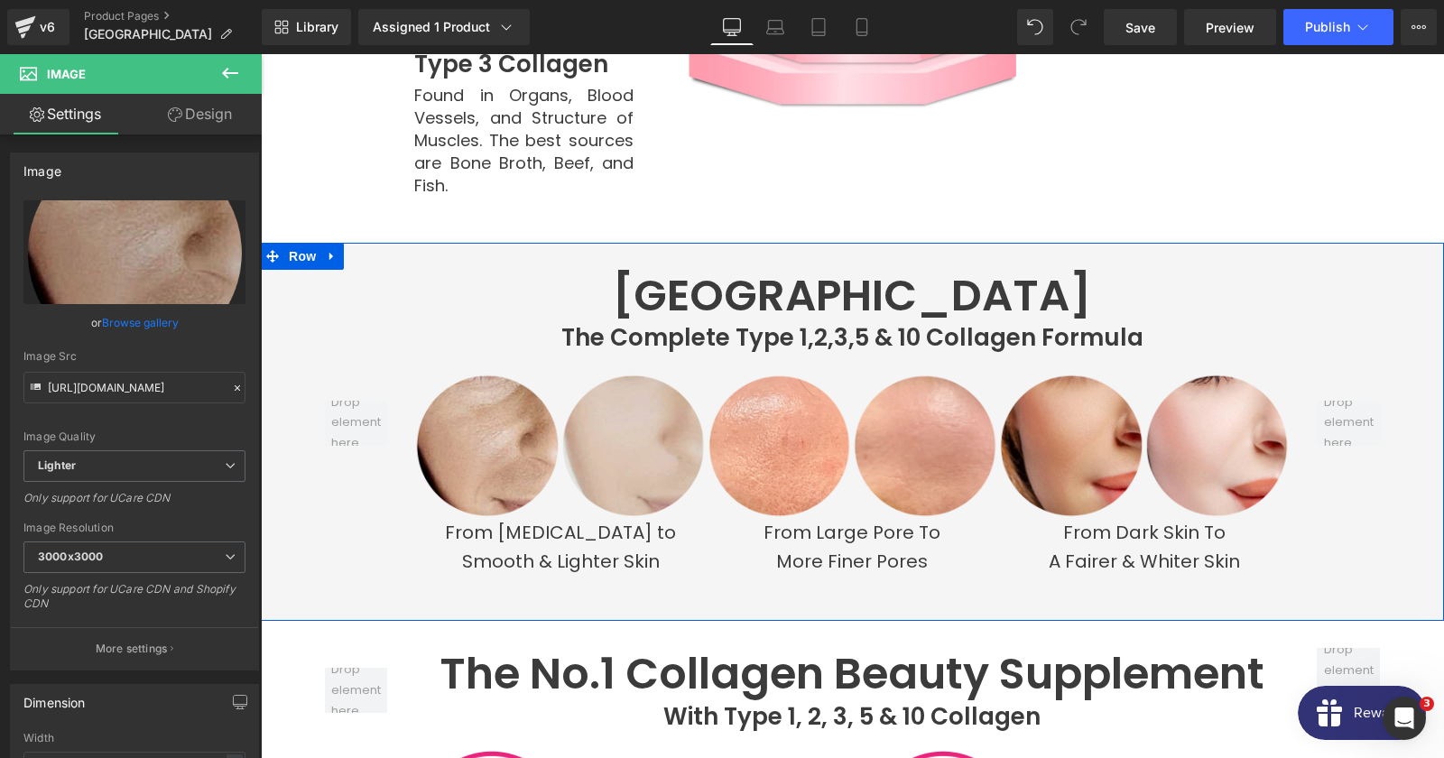
click at [637, 410] on img at bounding box center [633, 446] width 146 height 146
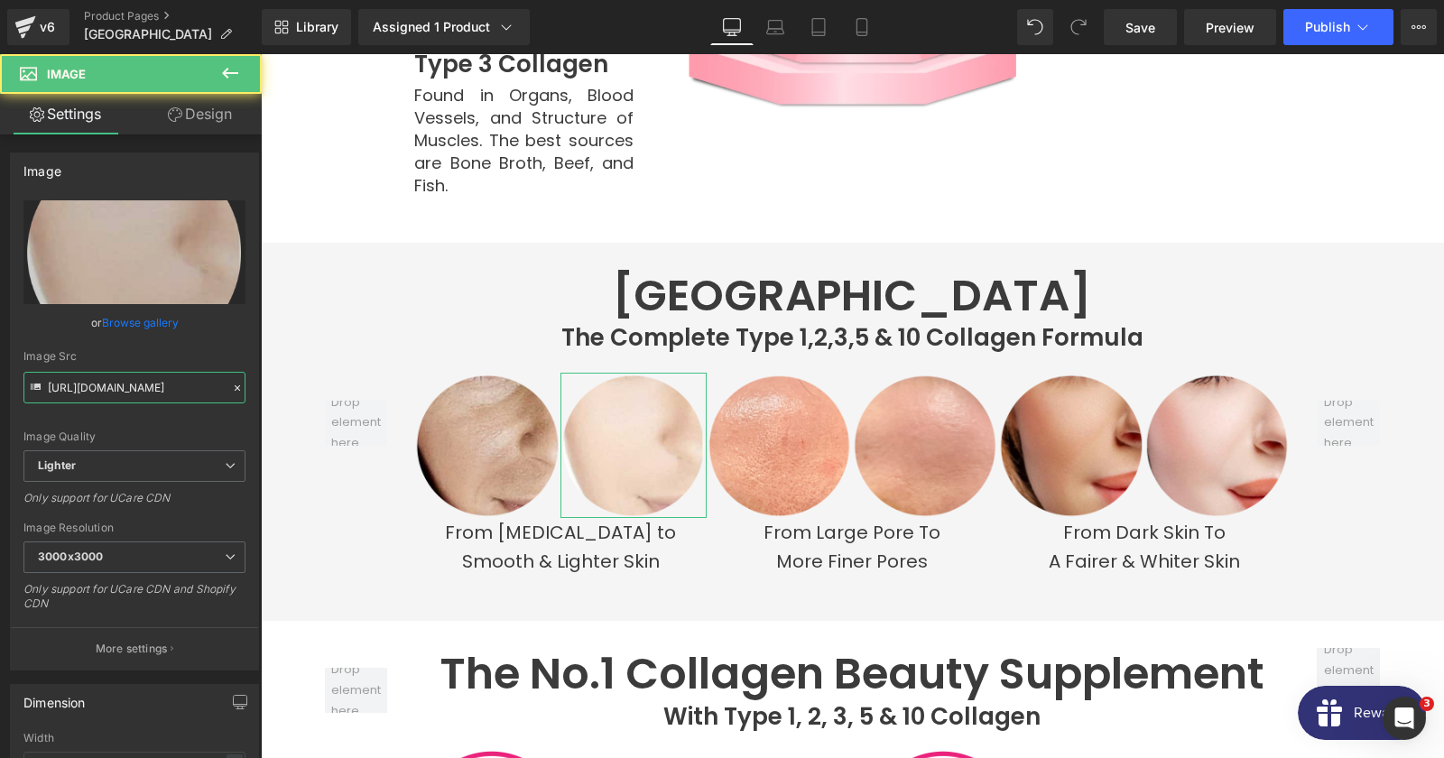
click at [187, 385] on input "[URL][DOMAIN_NAME]" at bounding box center [134, 388] width 222 height 32
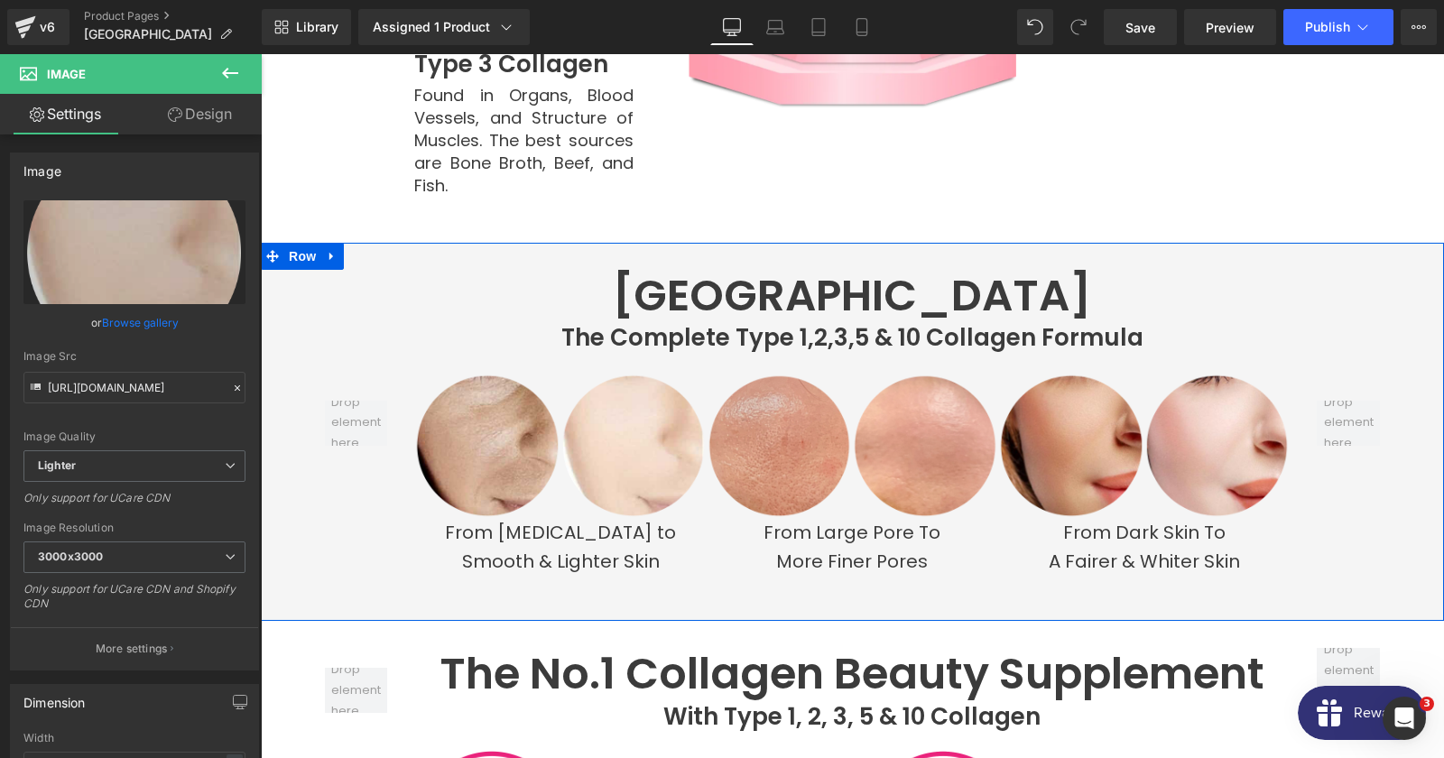
click at [755, 427] on img at bounding box center [780, 446] width 146 height 146
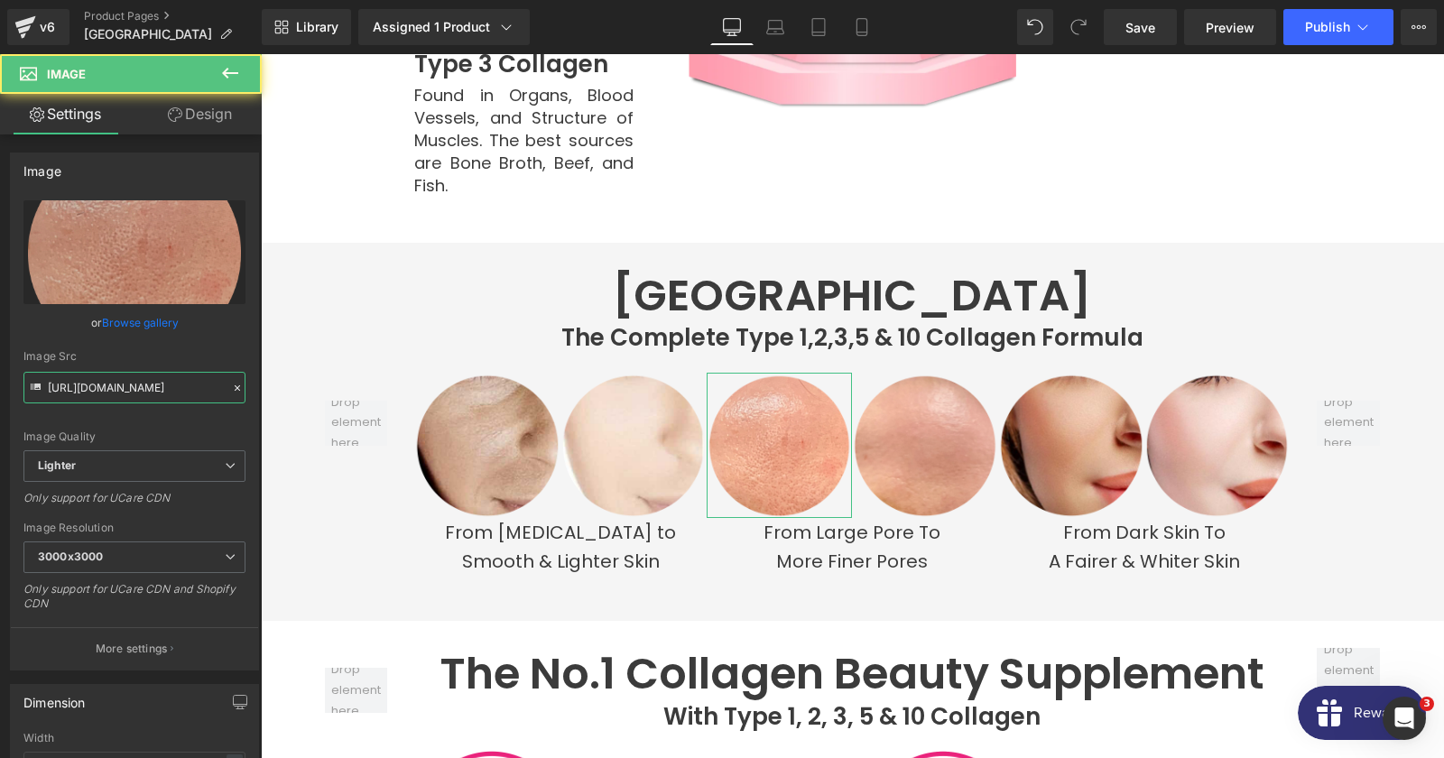
click at [147, 387] on input "[URL][DOMAIN_NAME]" at bounding box center [134, 388] width 222 height 32
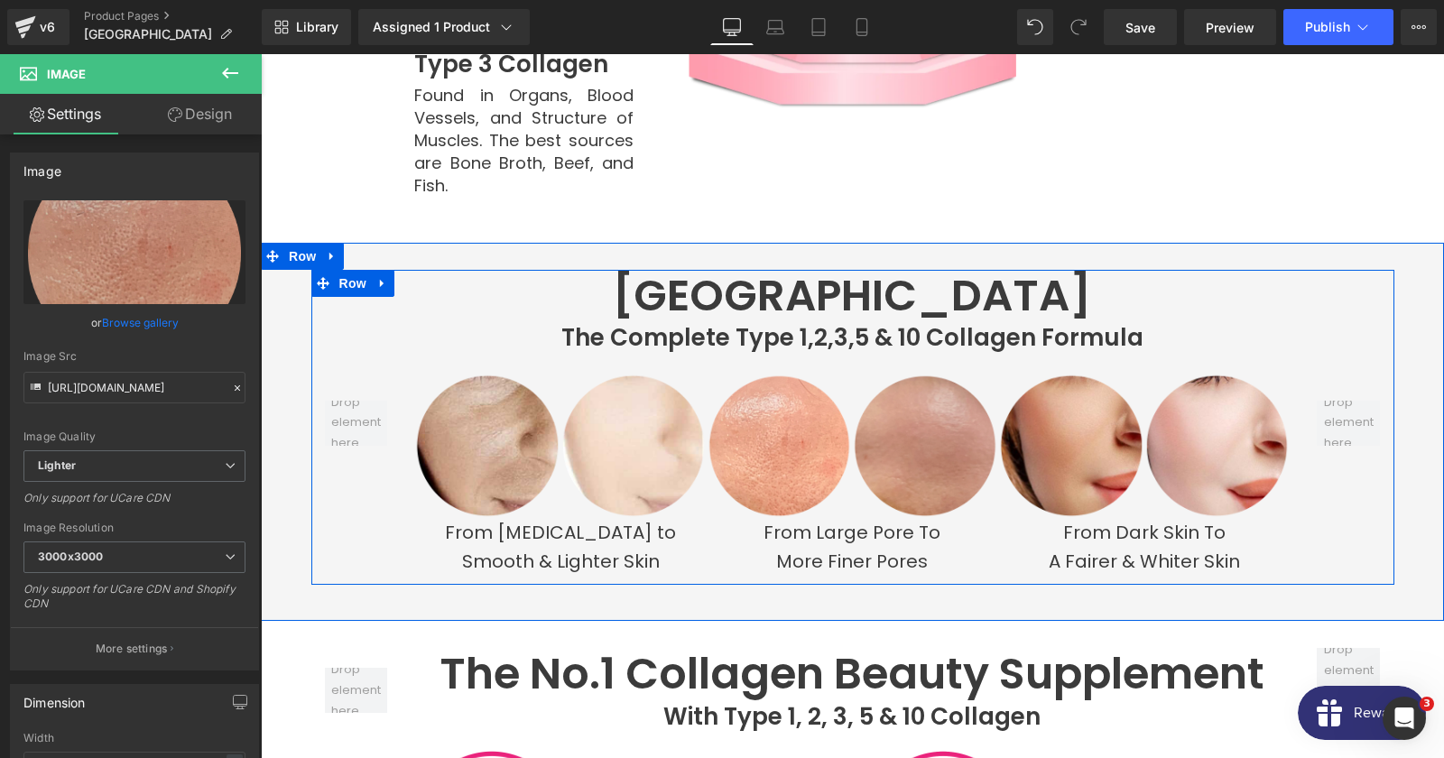
click at [907, 430] on img at bounding box center [925, 446] width 146 height 146
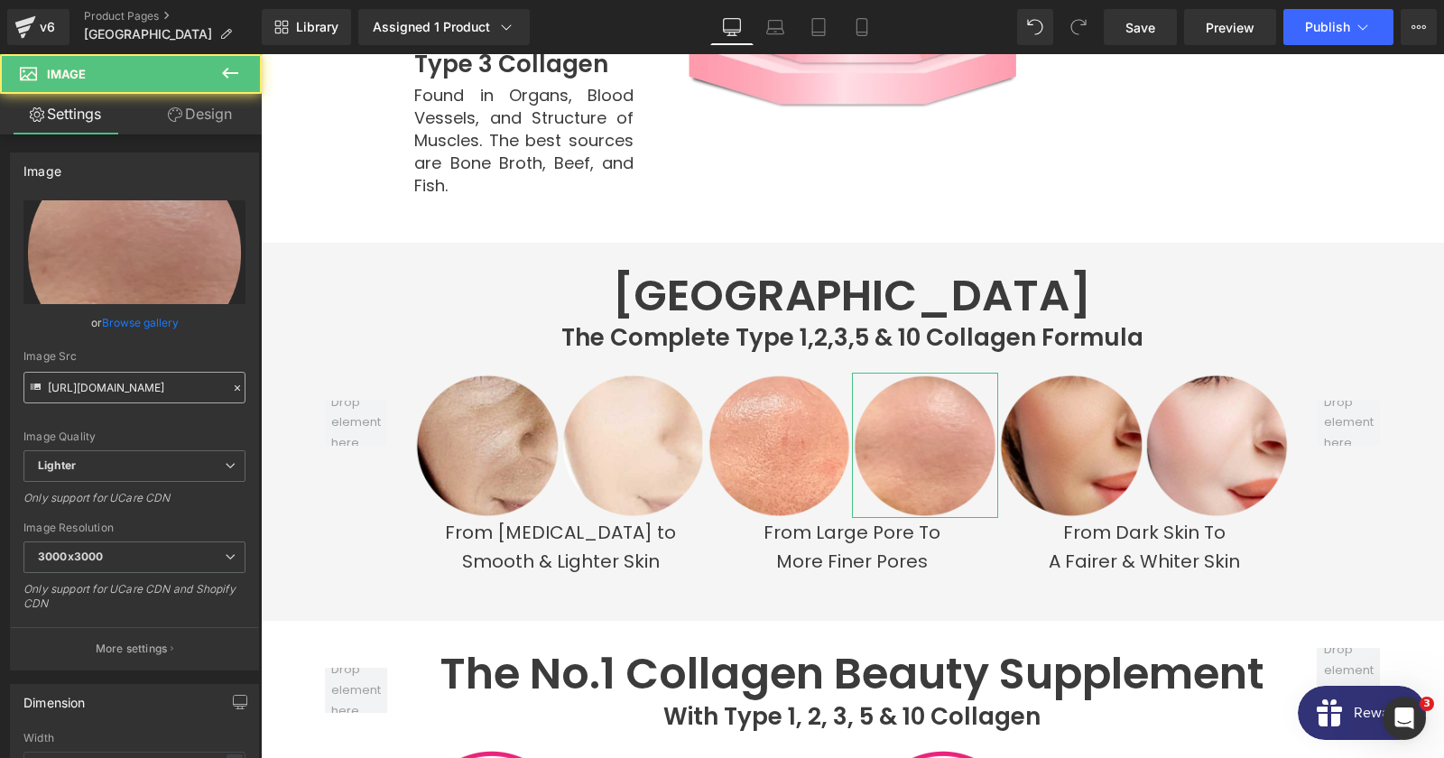
click at [104, 386] on input "[URL][DOMAIN_NAME]" at bounding box center [134, 388] width 222 height 32
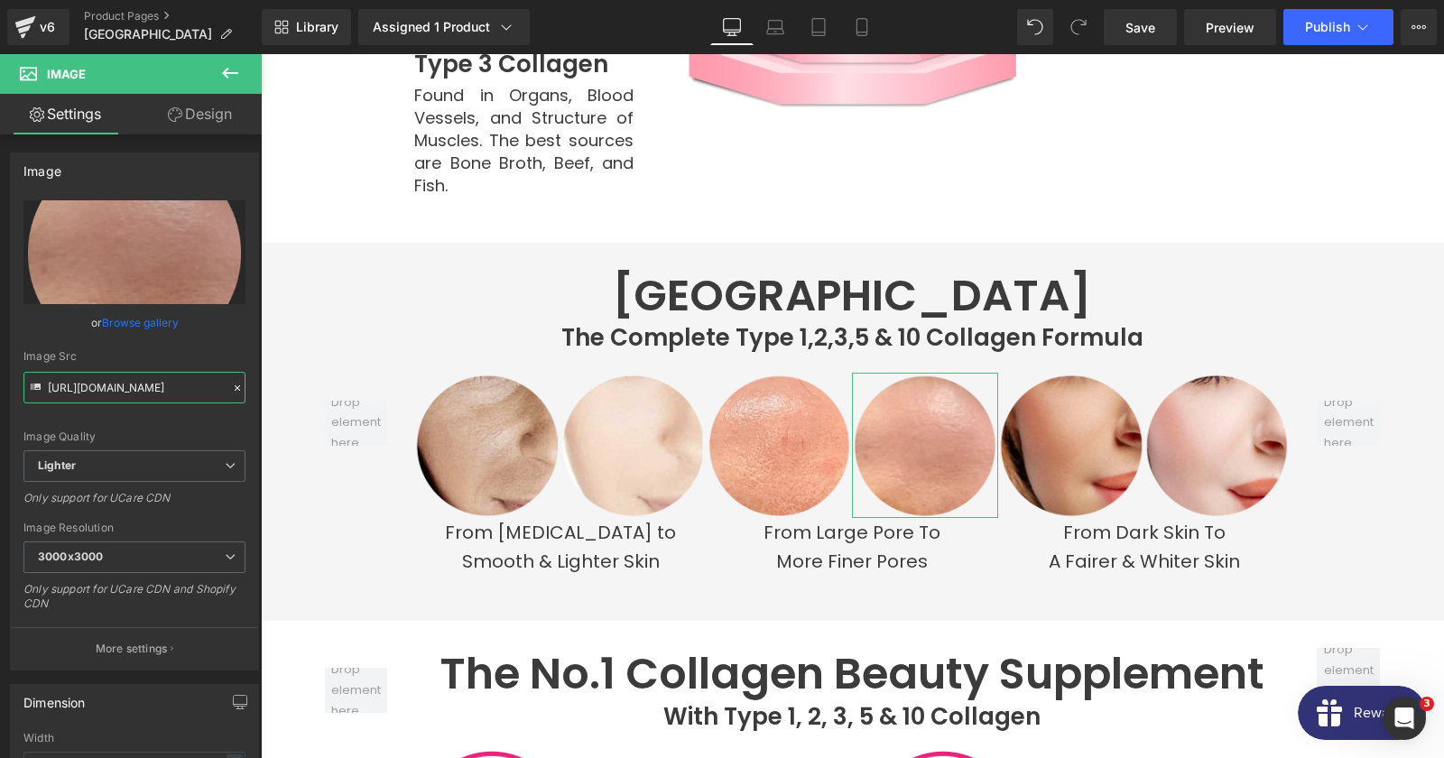
click at [121, 398] on input "[URL][DOMAIN_NAME]" at bounding box center [134, 388] width 222 height 32
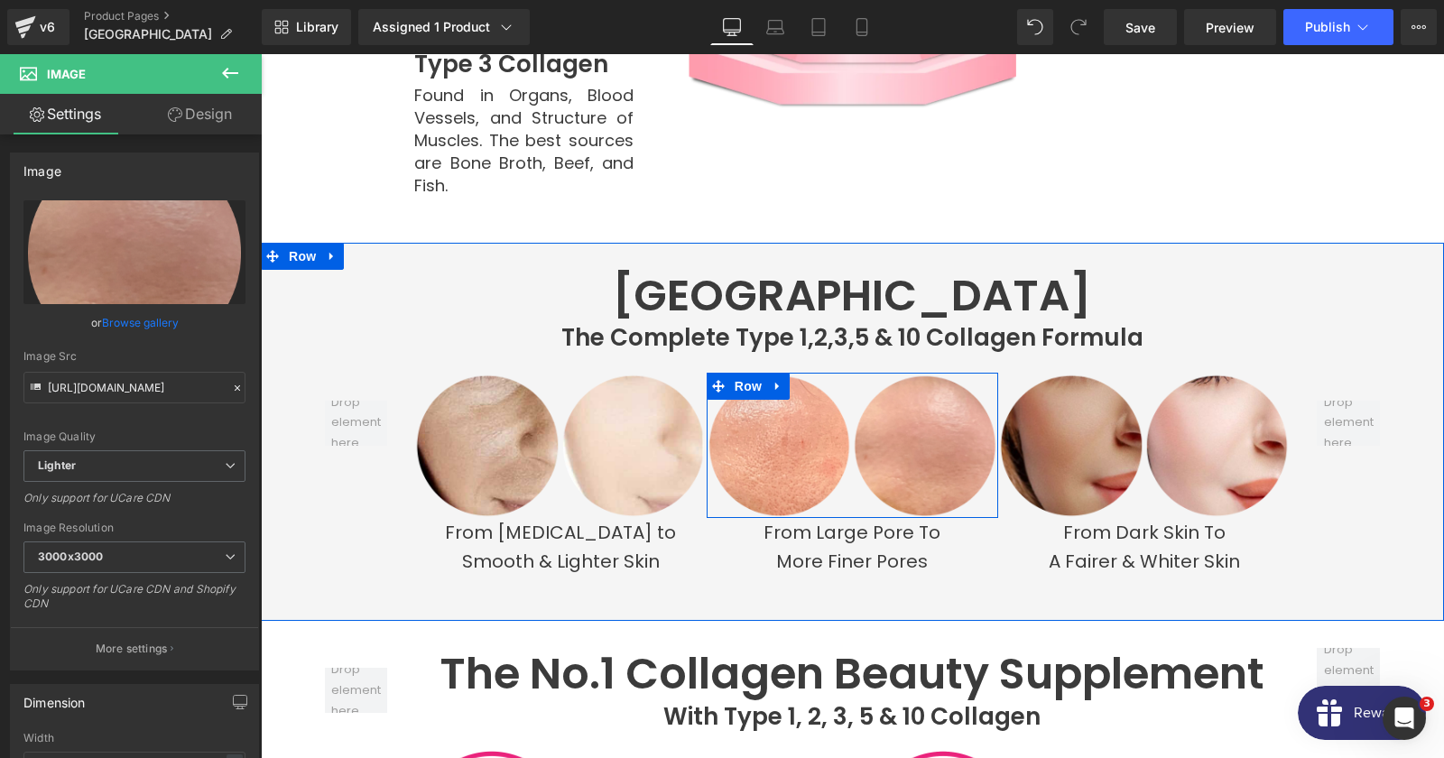
click at [1030, 411] on img at bounding box center [1071, 446] width 146 height 146
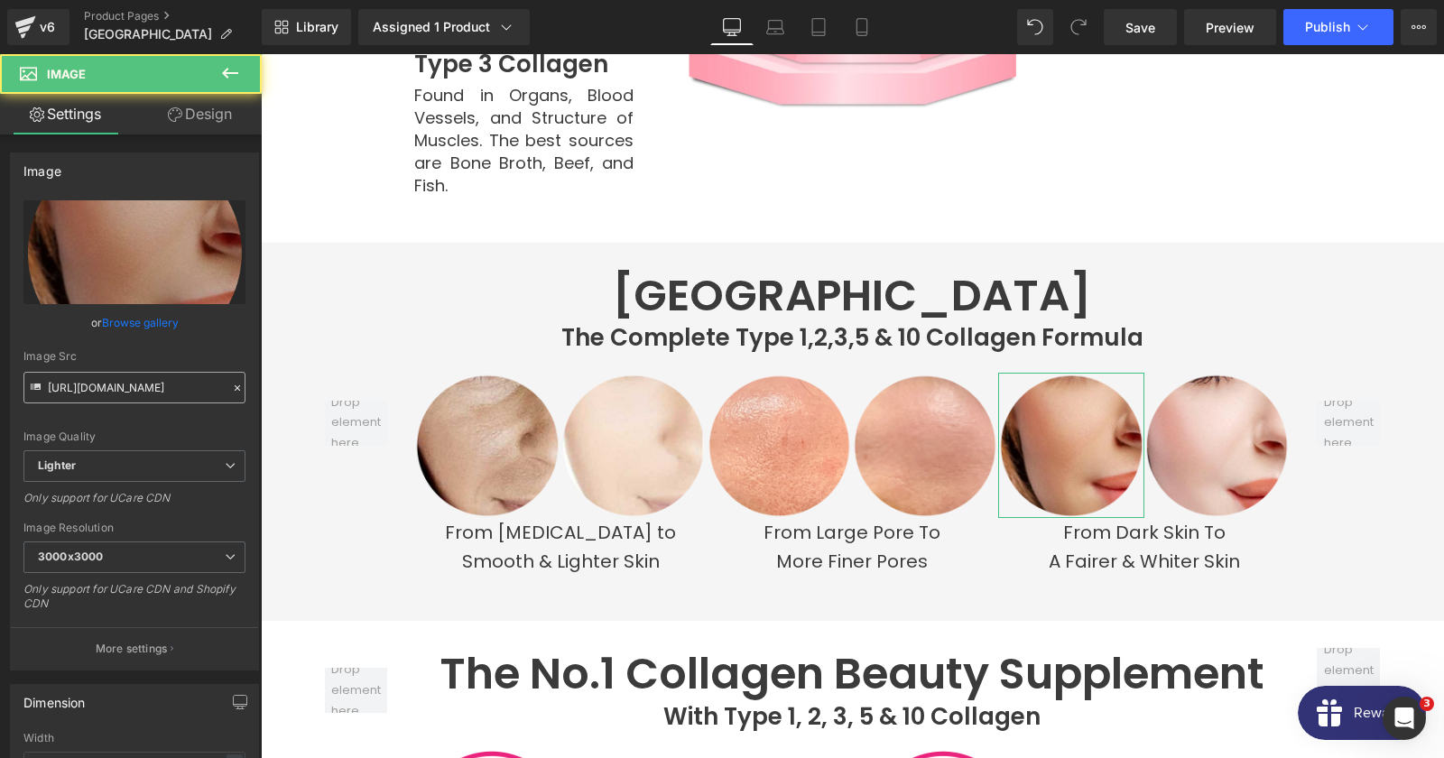
click at [143, 387] on input "[URL][DOMAIN_NAME]" at bounding box center [134, 388] width 222 height 32
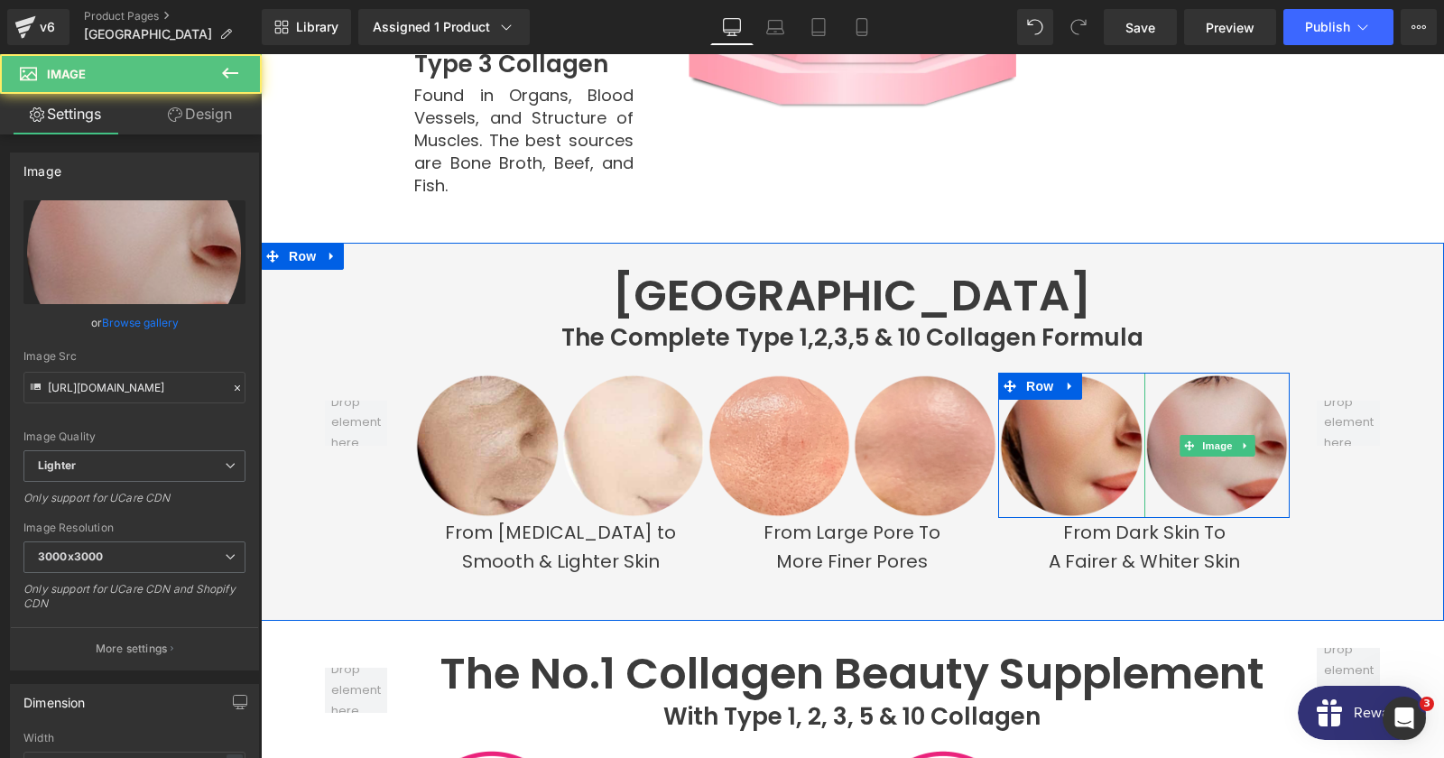
click at [1224, 425] on img at bounding box center [1217, 446] width 146 height 146
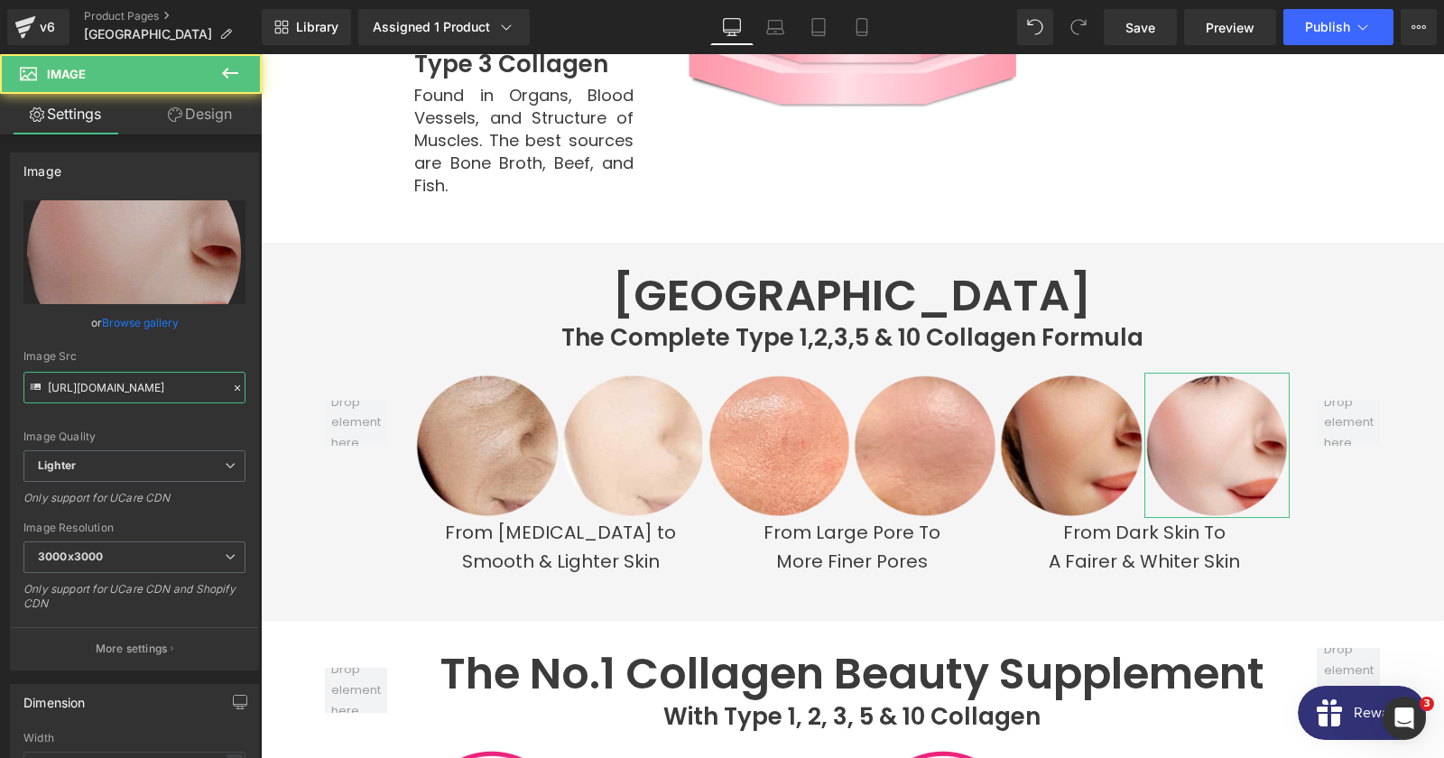
click at [106, 392] on input "[URL][DOMAIN_NAME]" at bounding box center [134, 388] width 222 height 32
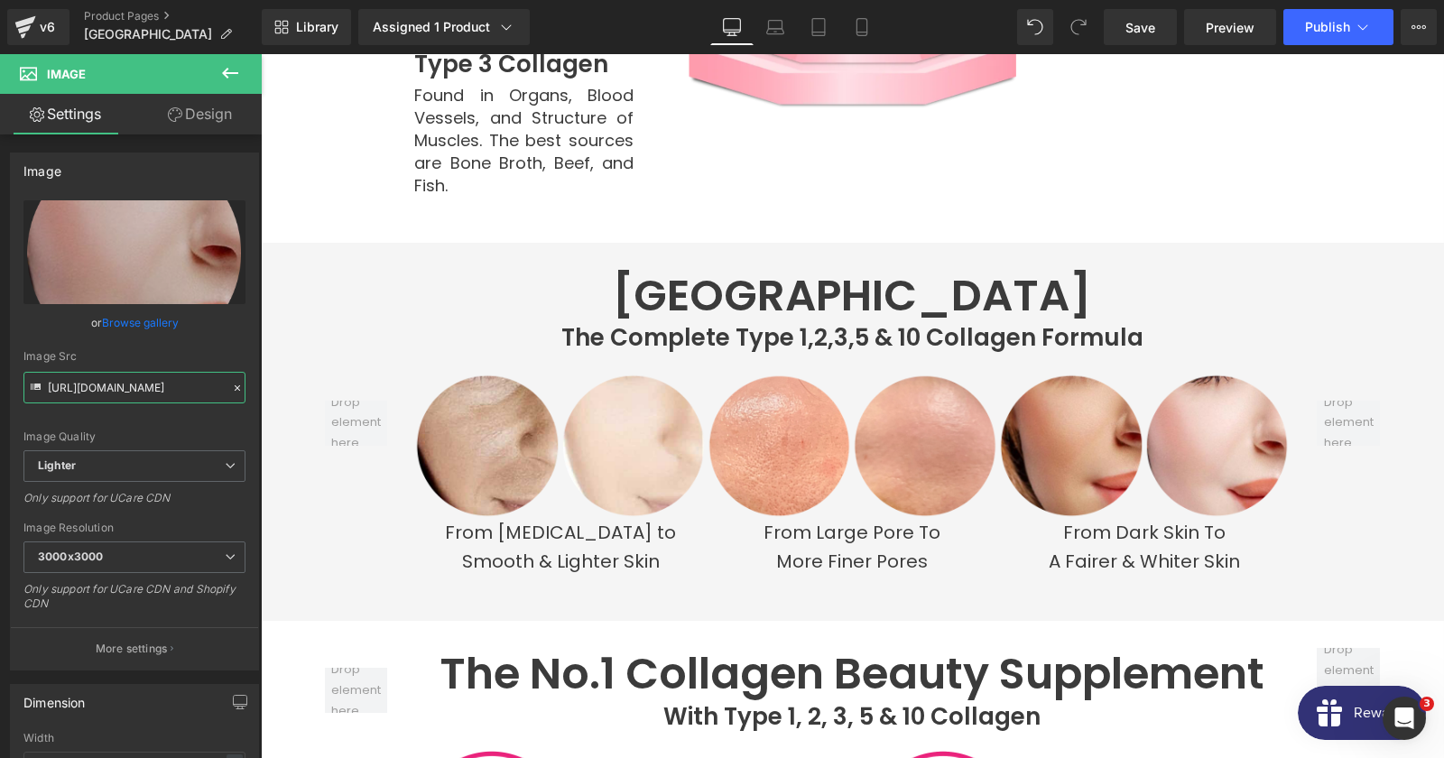
click at [517, 536] on span at bounding box center [512, 547] width 19 height 22
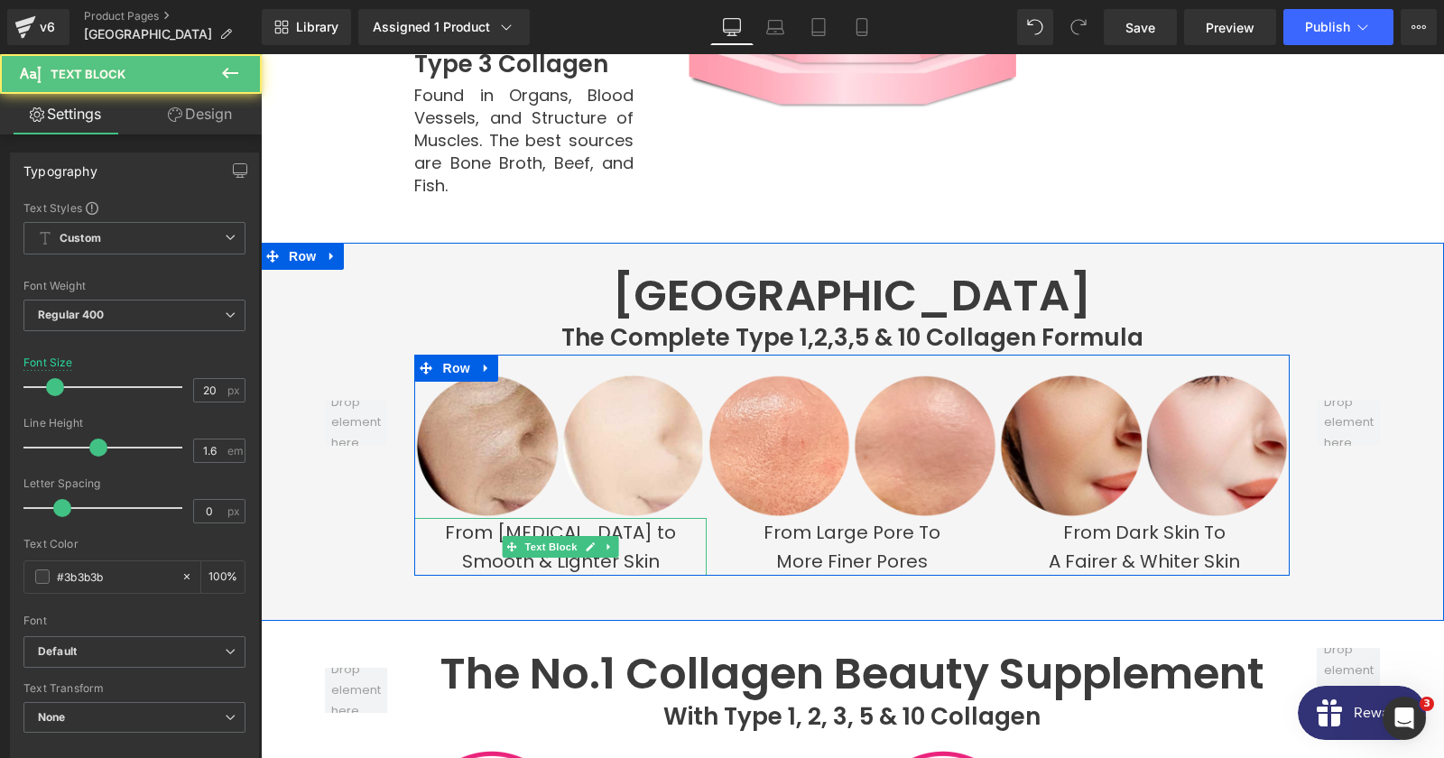
click at [483, 518] on p "From [MEDICAL_DATA] to" at bounding box center [559, 532] width 291 height 29
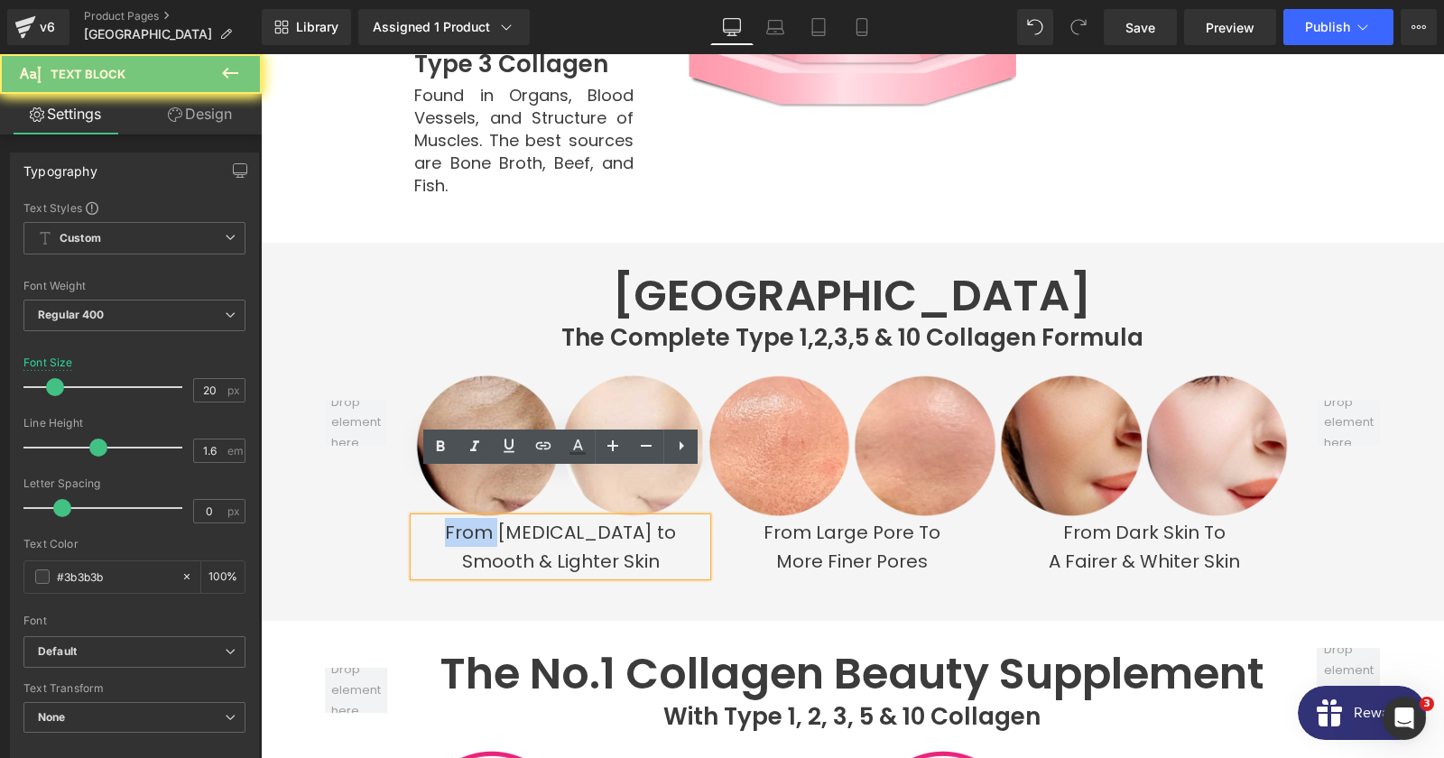
click at [483, 518] on p "From [MEDICAL_DATA] to" at bounding box center [559, 532] width 291 height 29
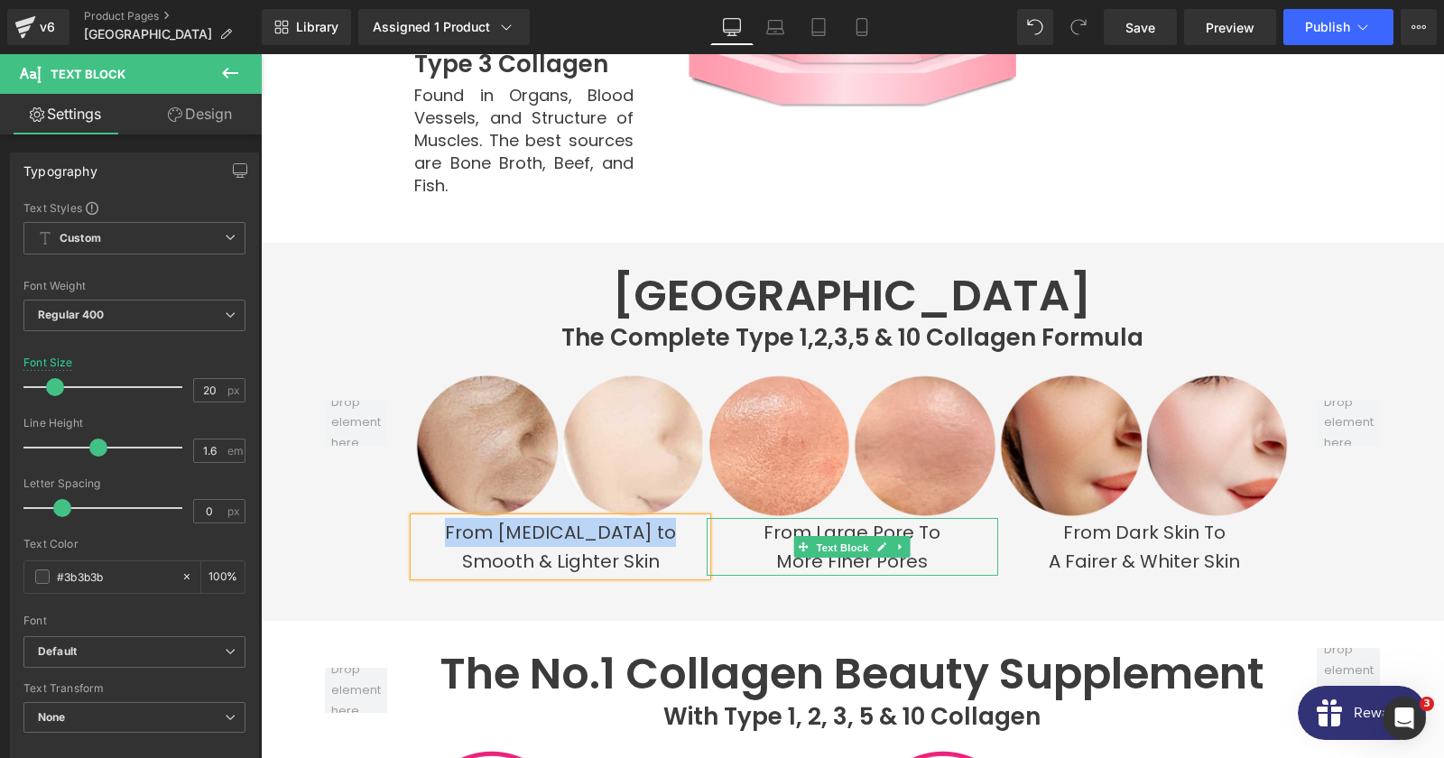
click at [841, 537] on span "Text Block" at bounding box center [843, 548] width 60 height 22
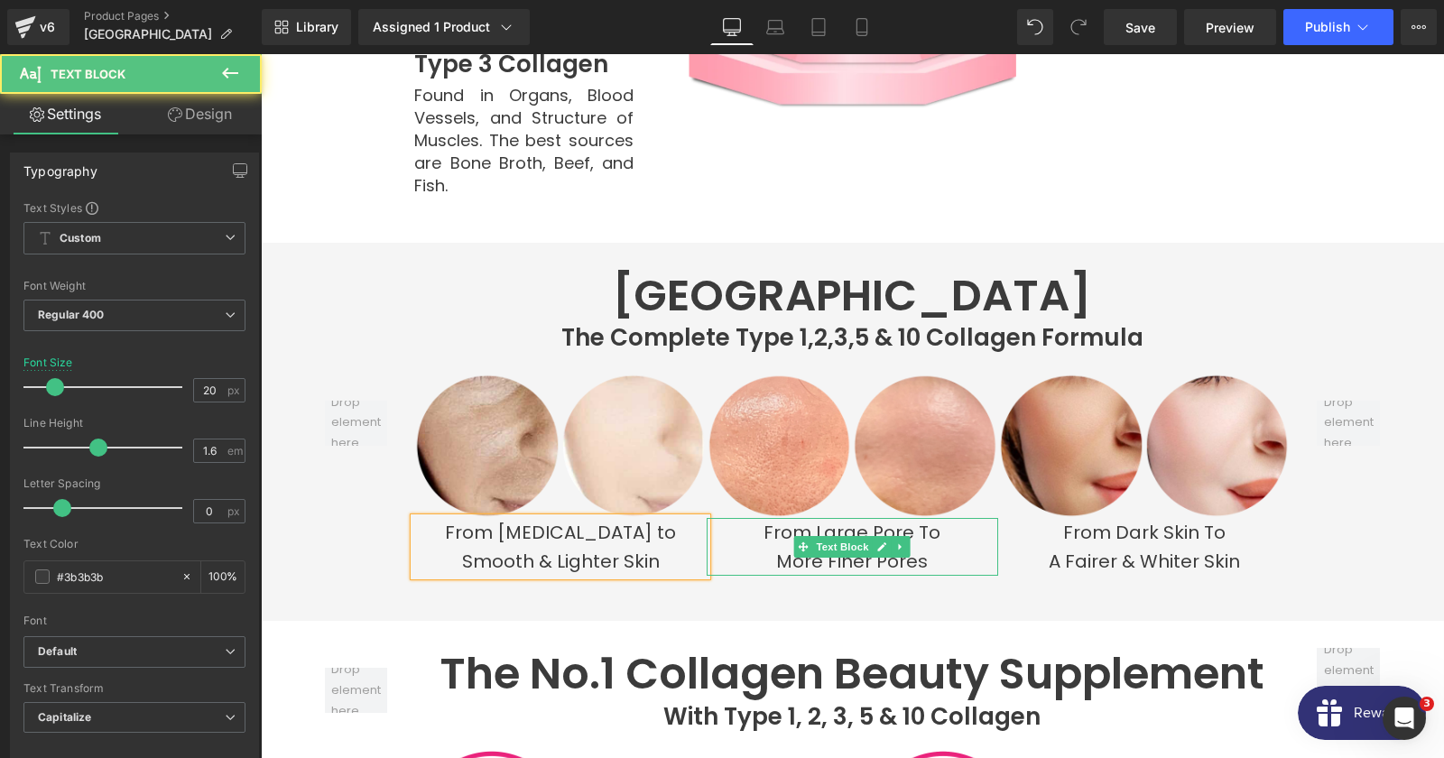
click at [791, 518] on p "From large pore to" at bounding box center [852, 532] width 291 height 29
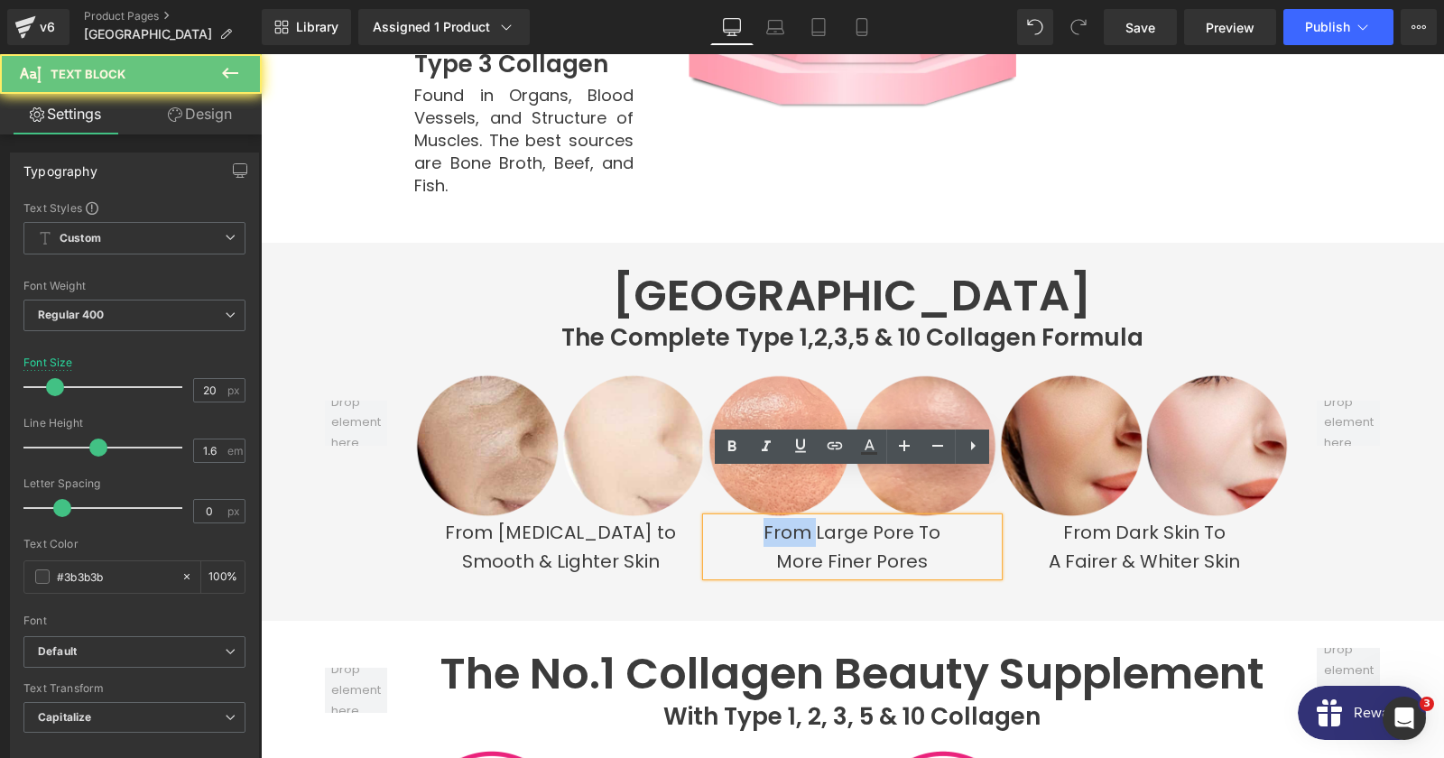
click at [791, 518] on p "From large pore to" at bounding box center [852, 532] width 291 height 29
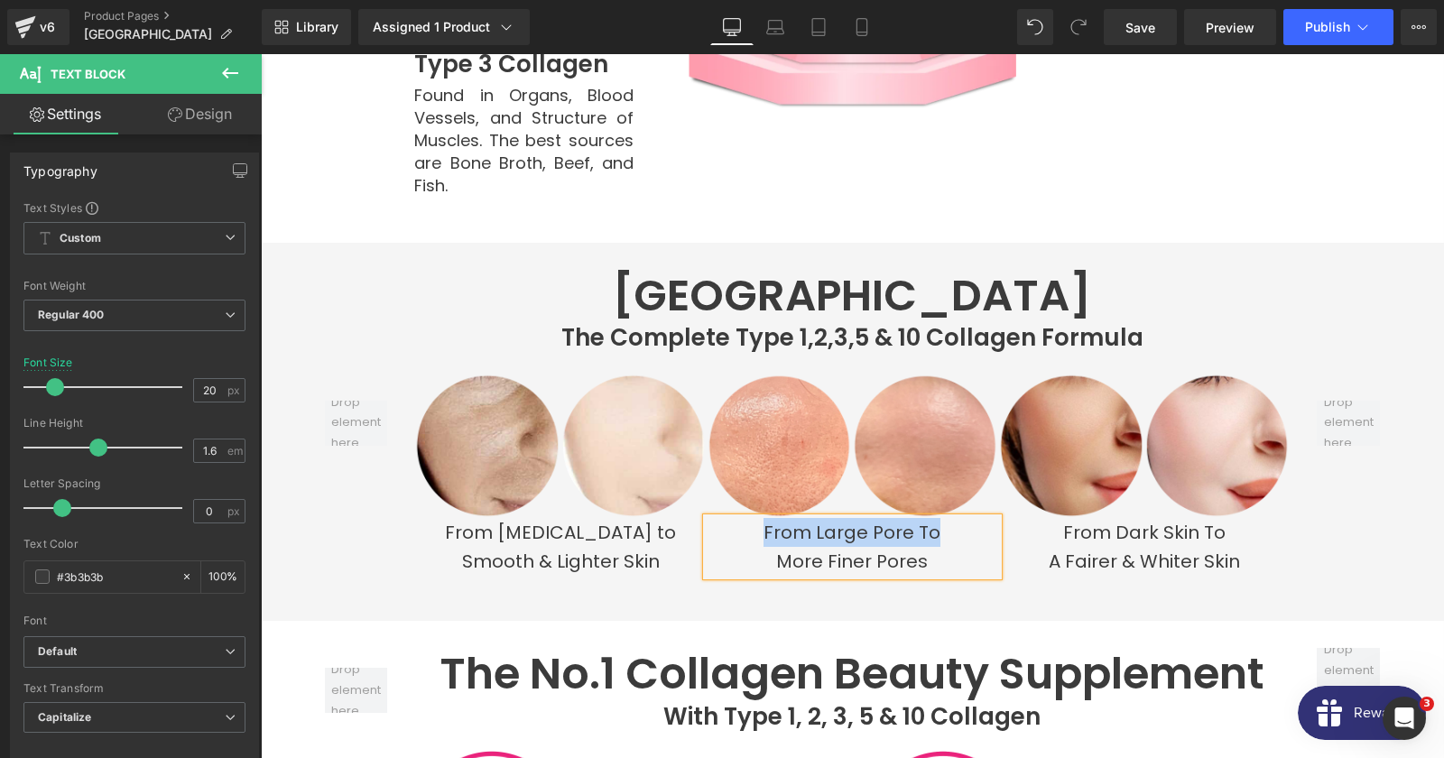
copy p "From large pore to"
click at [1150, 518] on p "From dark skin to" at bounding box center [1143, 532] width 291 height 29
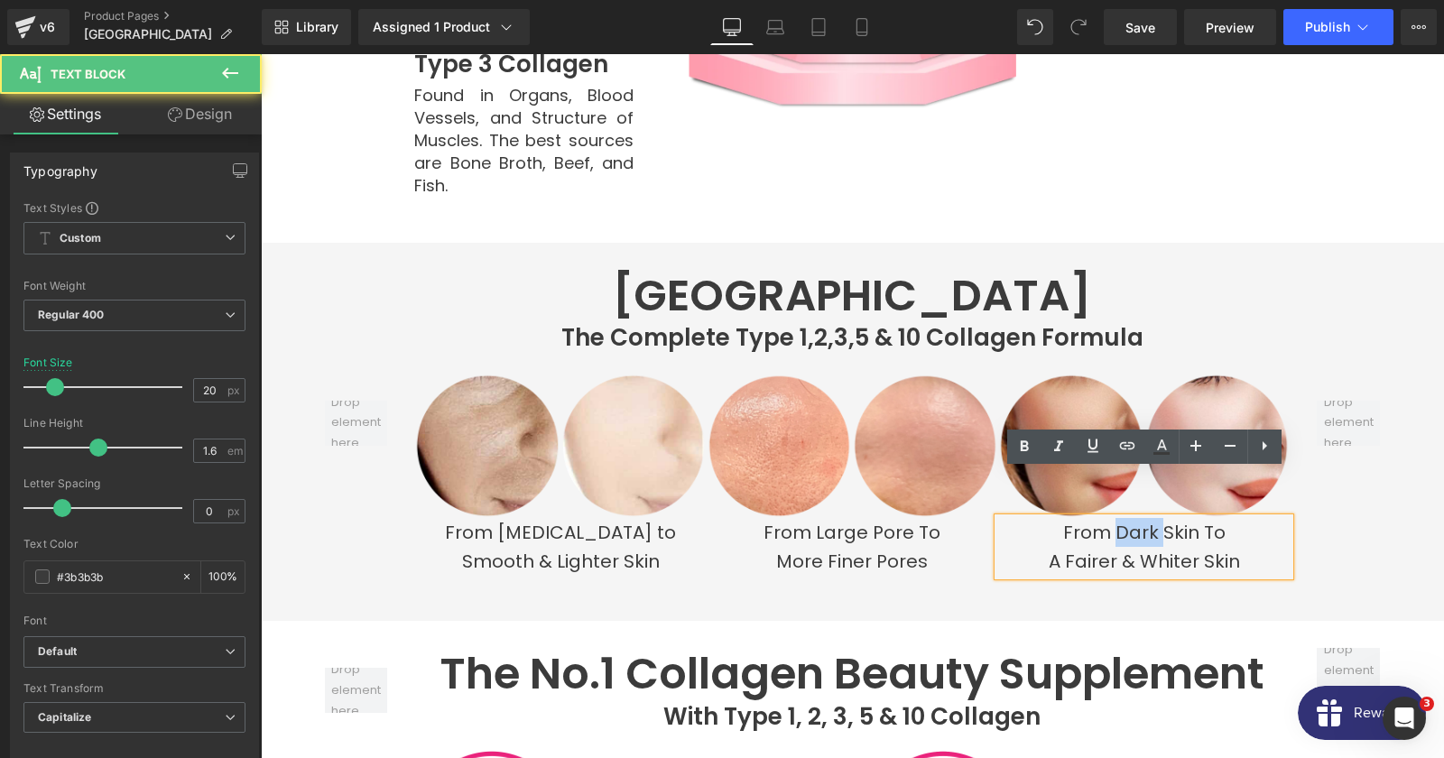
click at [1150, 518] on p "From dark skin to" at bounding box center [1143, 532] width 291 height 29
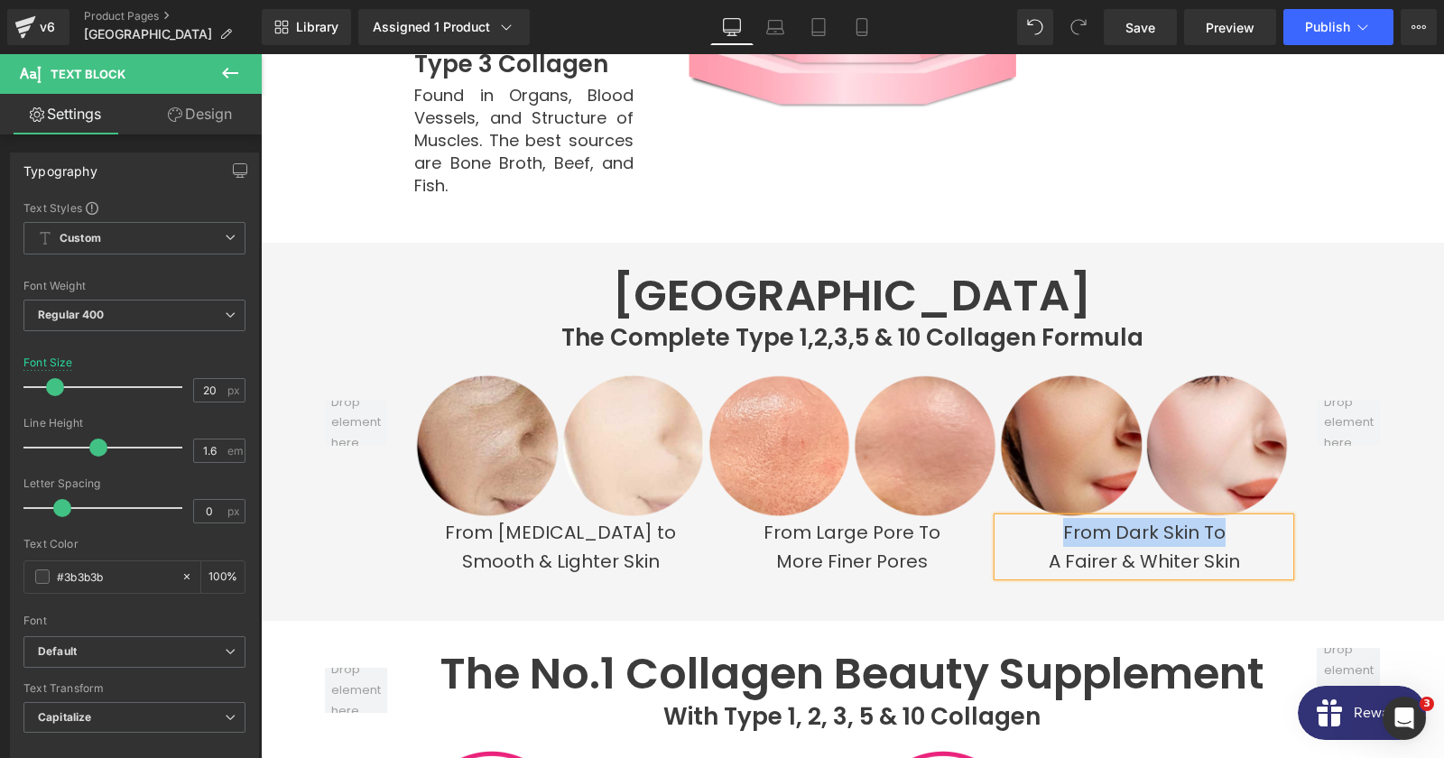
copy p "From dark skin to"
